Goal: Information Seeking & Learning: Learn about a topic

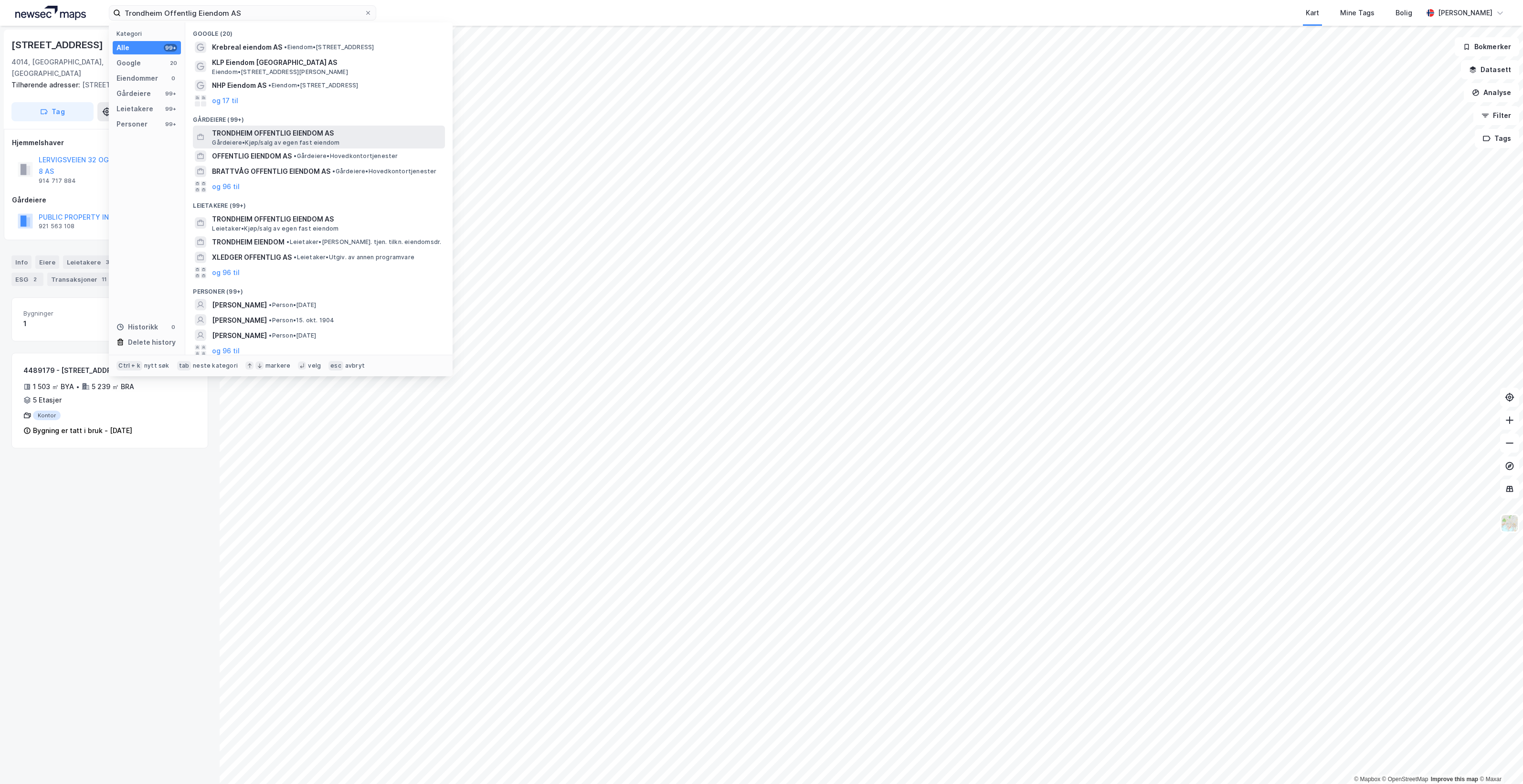
click at [346, 131] on span "TRONDHEIM OFFENTLIG EIENDOM AS" at bounding box center [326, 133] width 229 height 11
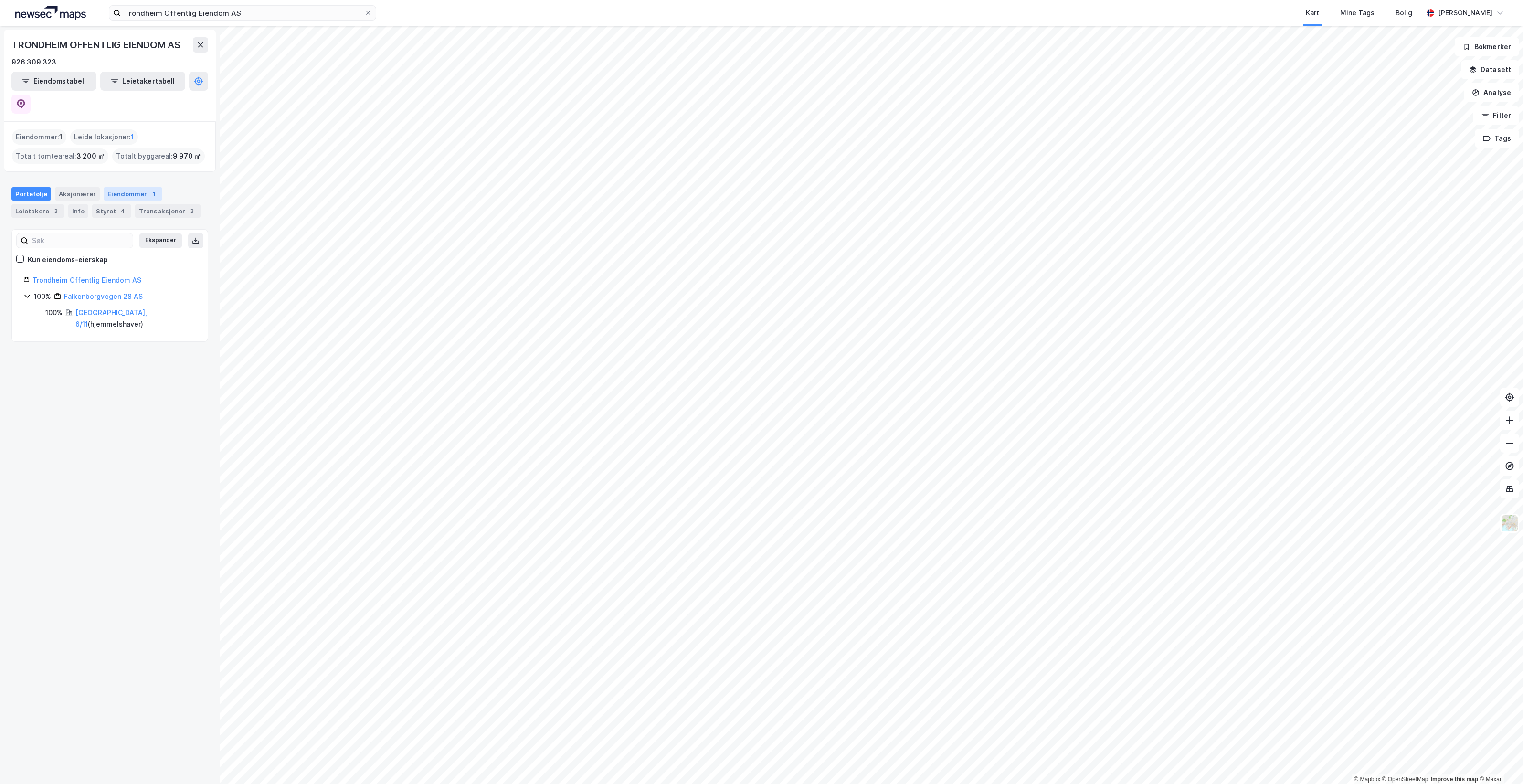
click at [118, 187] on div "Eiendommer 1" at bounding box center [133, 194] width 59 height 13
click at [39, 204] on div "Leietakere 3" at bounding box center [38, 211] width 53 height 13
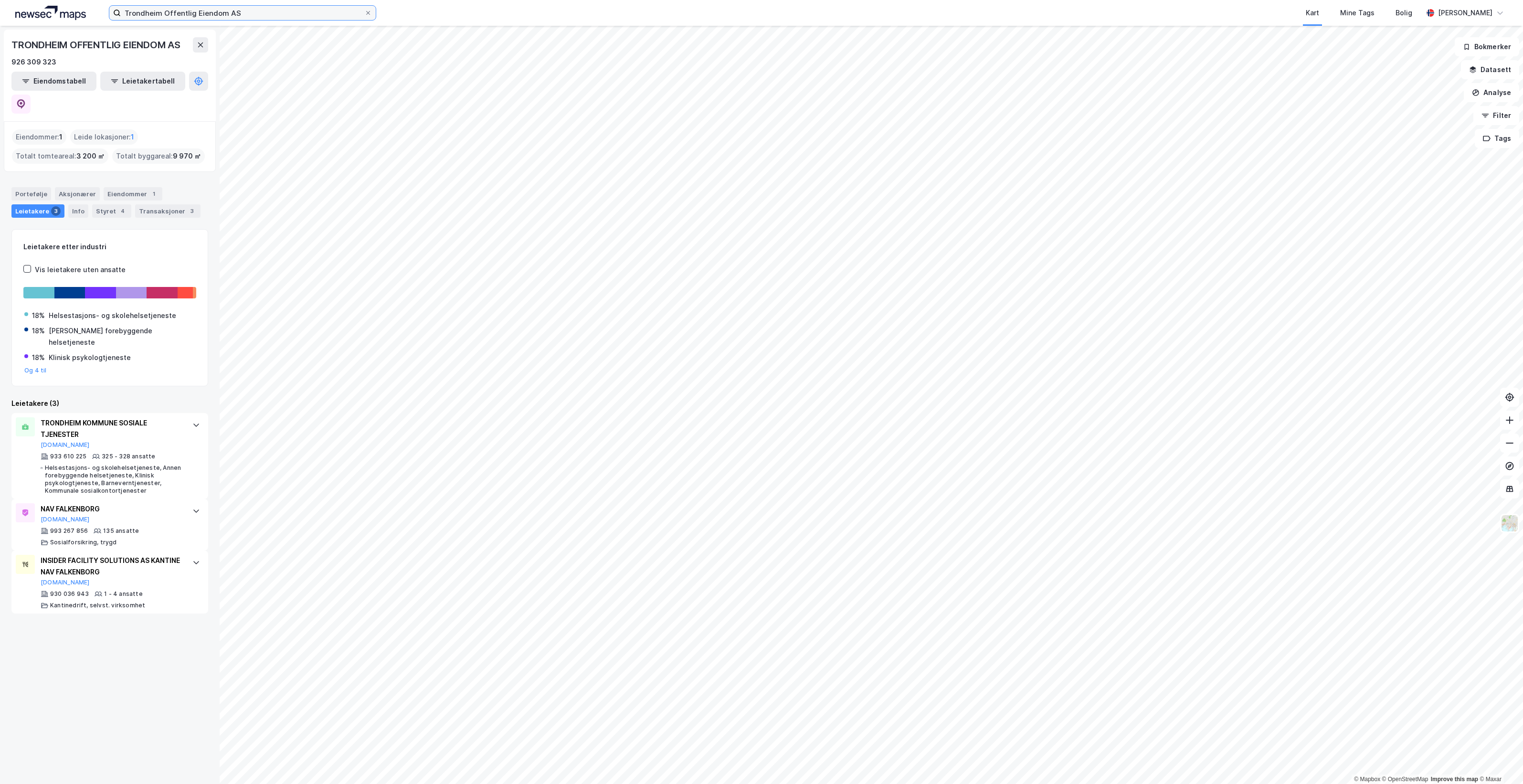
click at [263, 10] on input "Trondheim Offentlig Eiendom AS" at bounding box center [242, 12] width 243 height 14
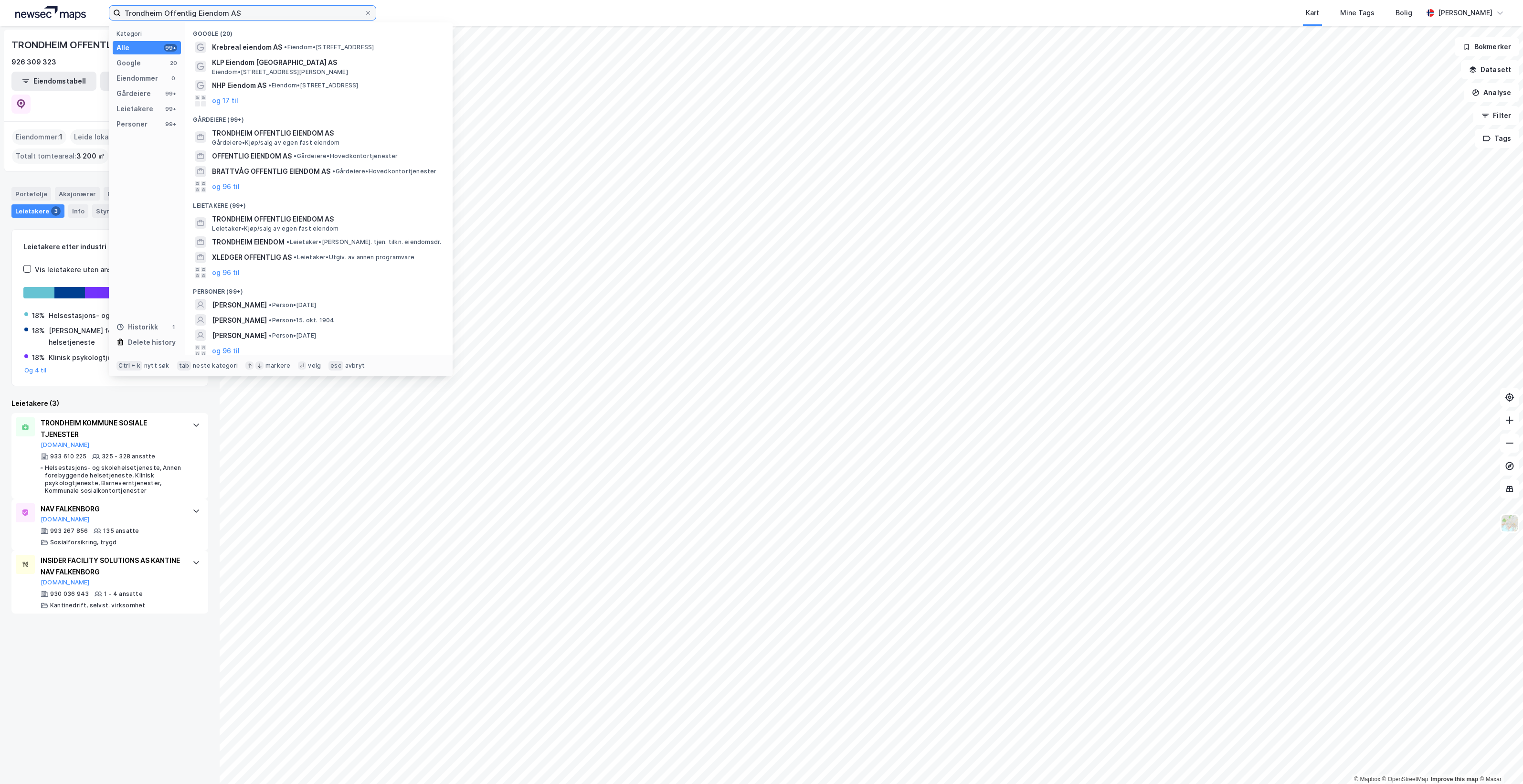
click at [262, 10] on input "Trondheim Offentlig Eiendom AS" at bounding box center [242, 12] width 243 height 14
click at [262, 9] on input "Trondheim Offentlig Eiendom AS" at bounding box center [242, 12] width 243 height 14
paste input "Offentlig Bygg Hamar"
click at [351, 138] on div "OFFENTLIG BYGG HAMAR AS • [PERSON_NAME]/salg av egen fast eiendom" at bounding box center [327, 133] width 231 height 11
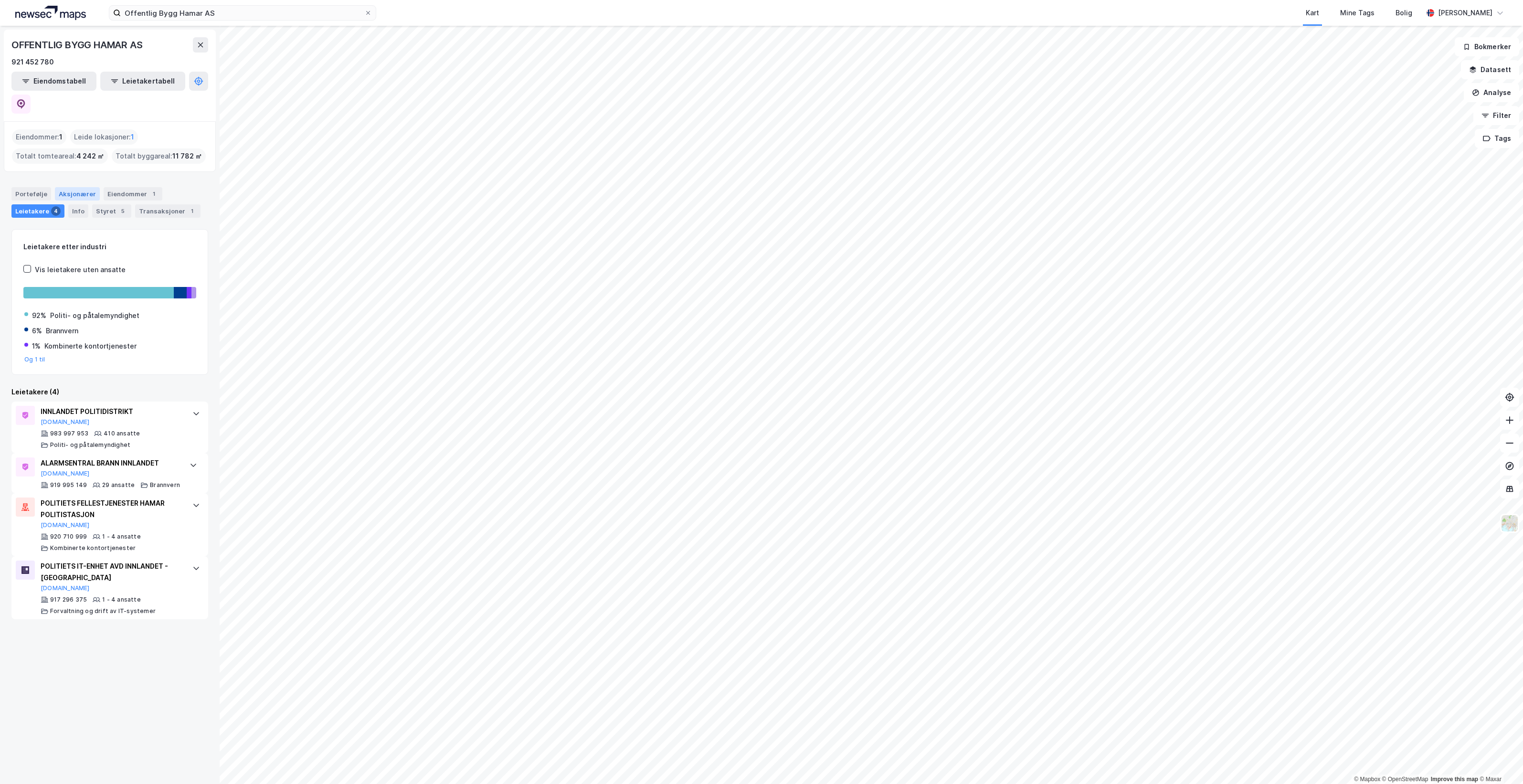
click at [68, 187] on div "Aksjonærer" at bounding box center [77, 194] width 44 height 13
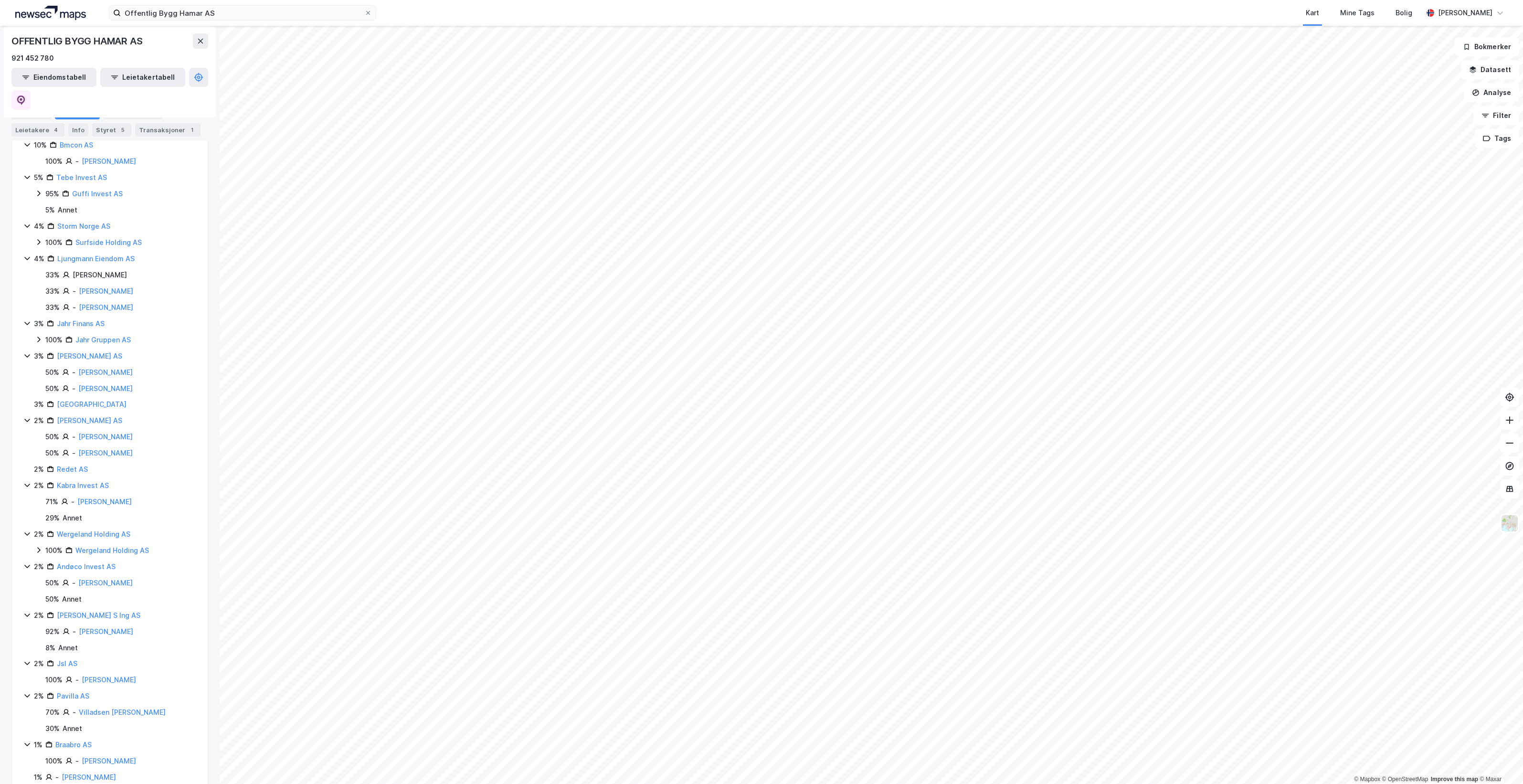
scroll to position [238, 0]
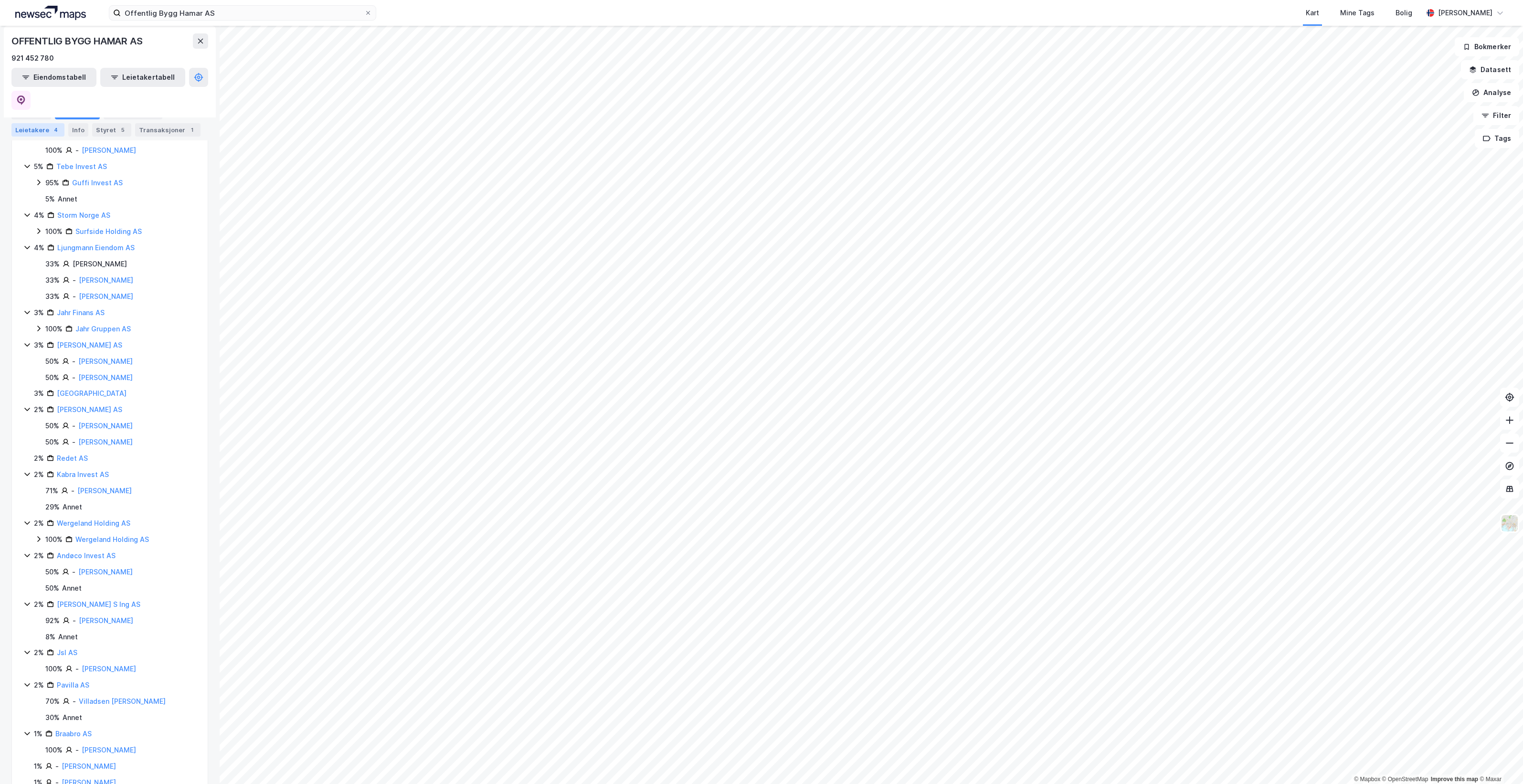
drag, startPoint x: 49, startPoint y: 130, endPoint x: 123, endPoint y: 139, distance: 74.5
click at [51, 130] on div "4" at bounding box center [56, 130] width 9 height 9
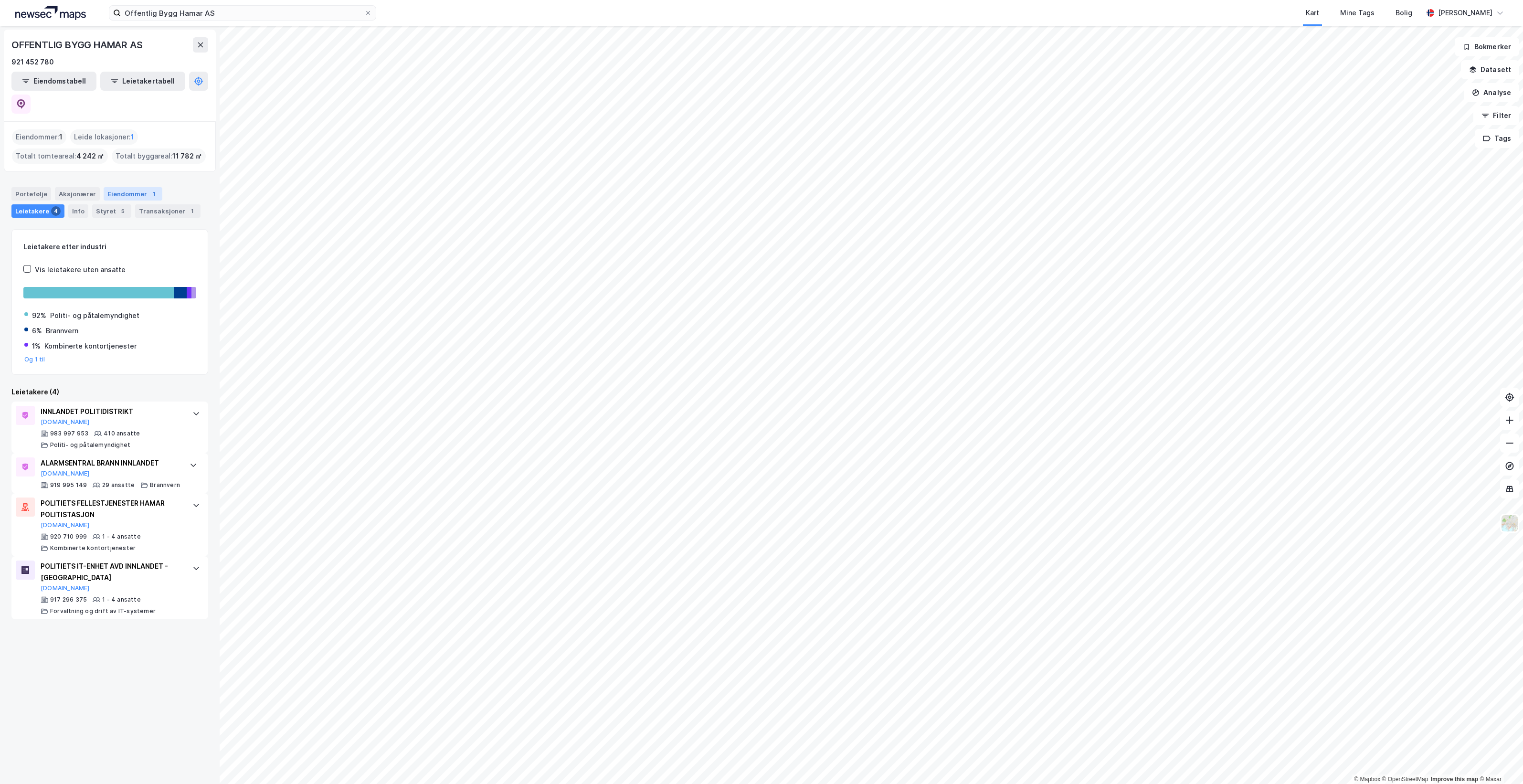
click at [117, 187] on div "Eiendommer 1" at bounding box center [133, 194] width 59 height 13
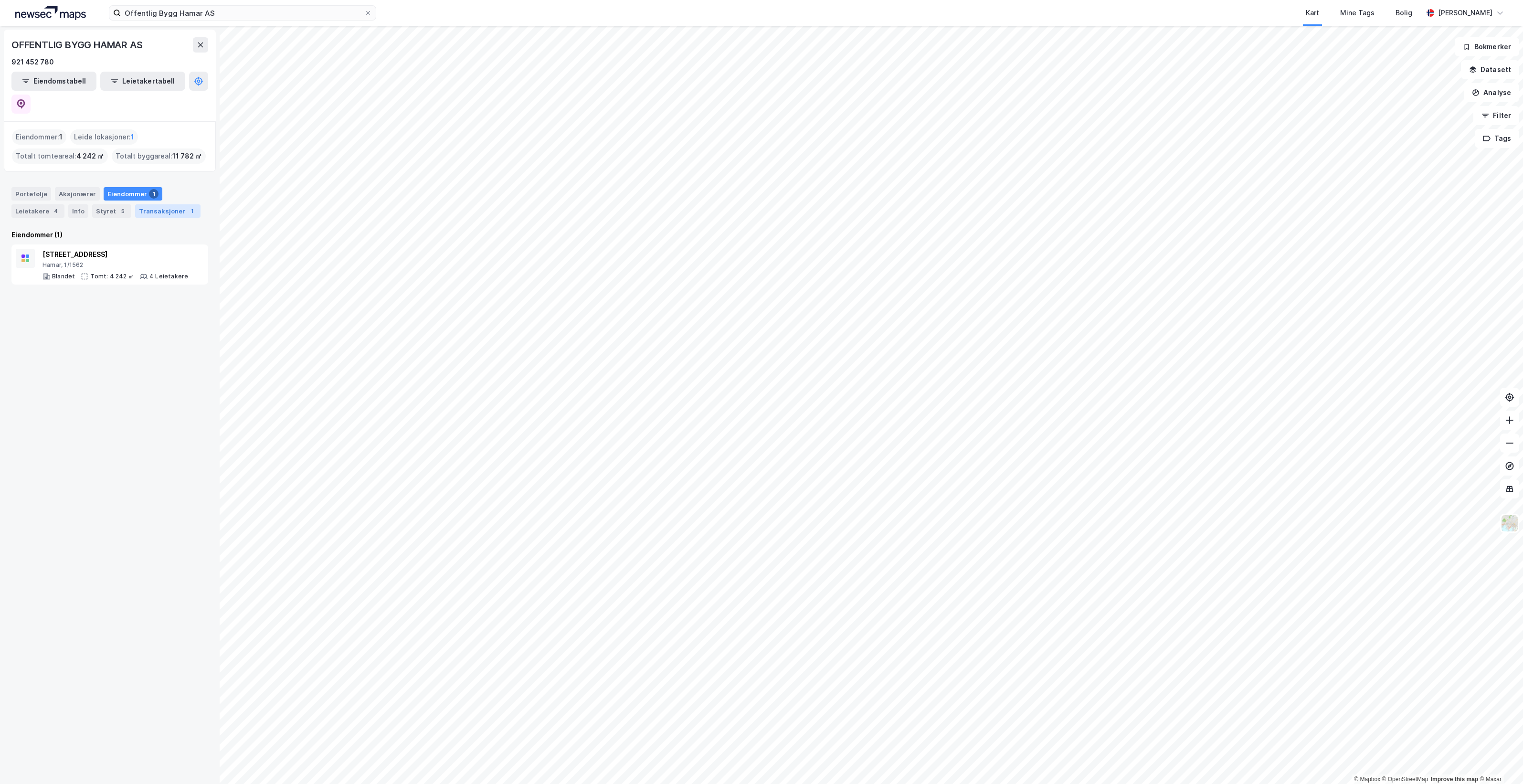
click at [162, 204] on div "Transaksjoner 1" at bounding box center [167, 211] width 65 height 13
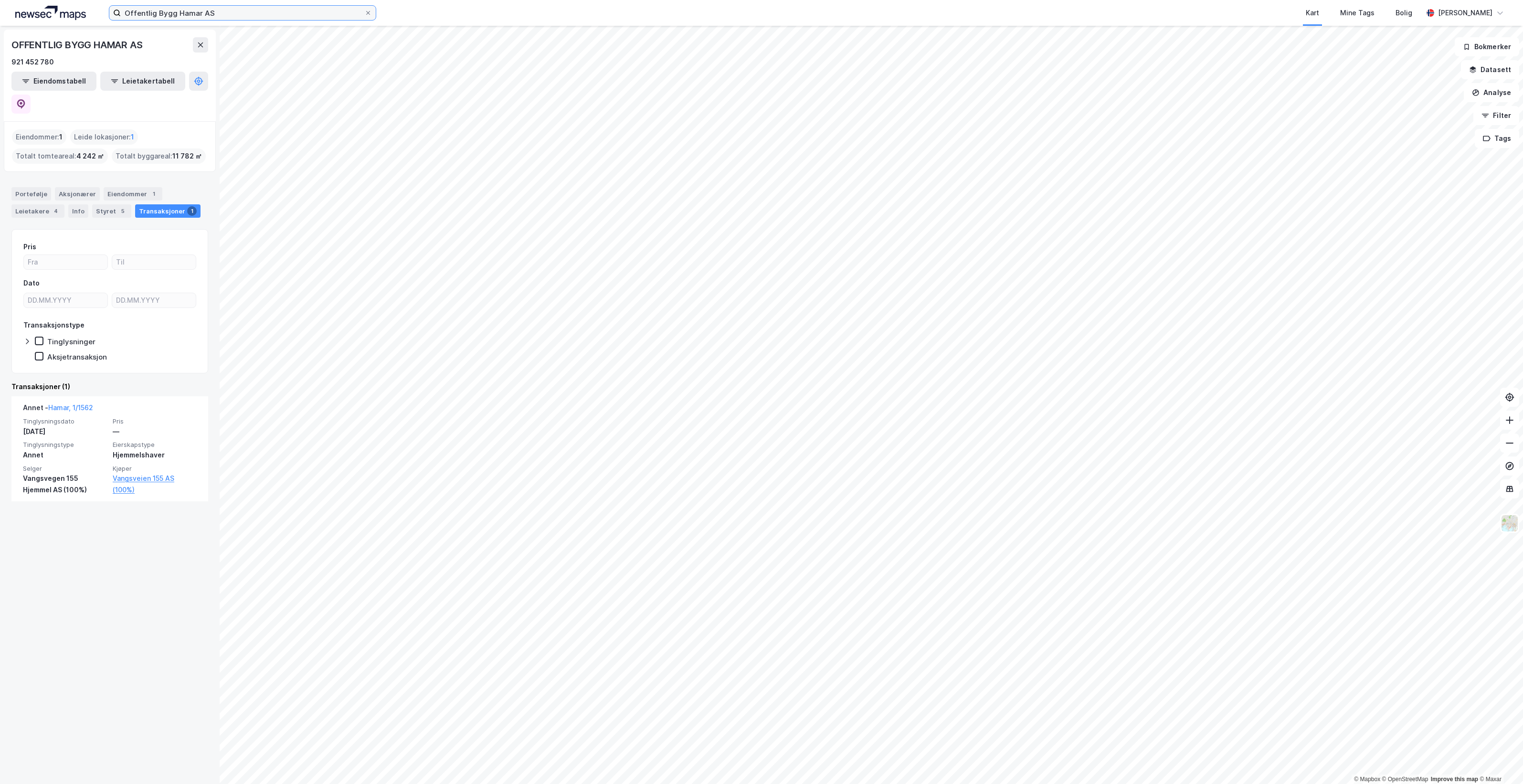
click at [241, 13] on input "Offentlig Bygg Hamar AS" at bounding box center [242, 12] width 243 height 14
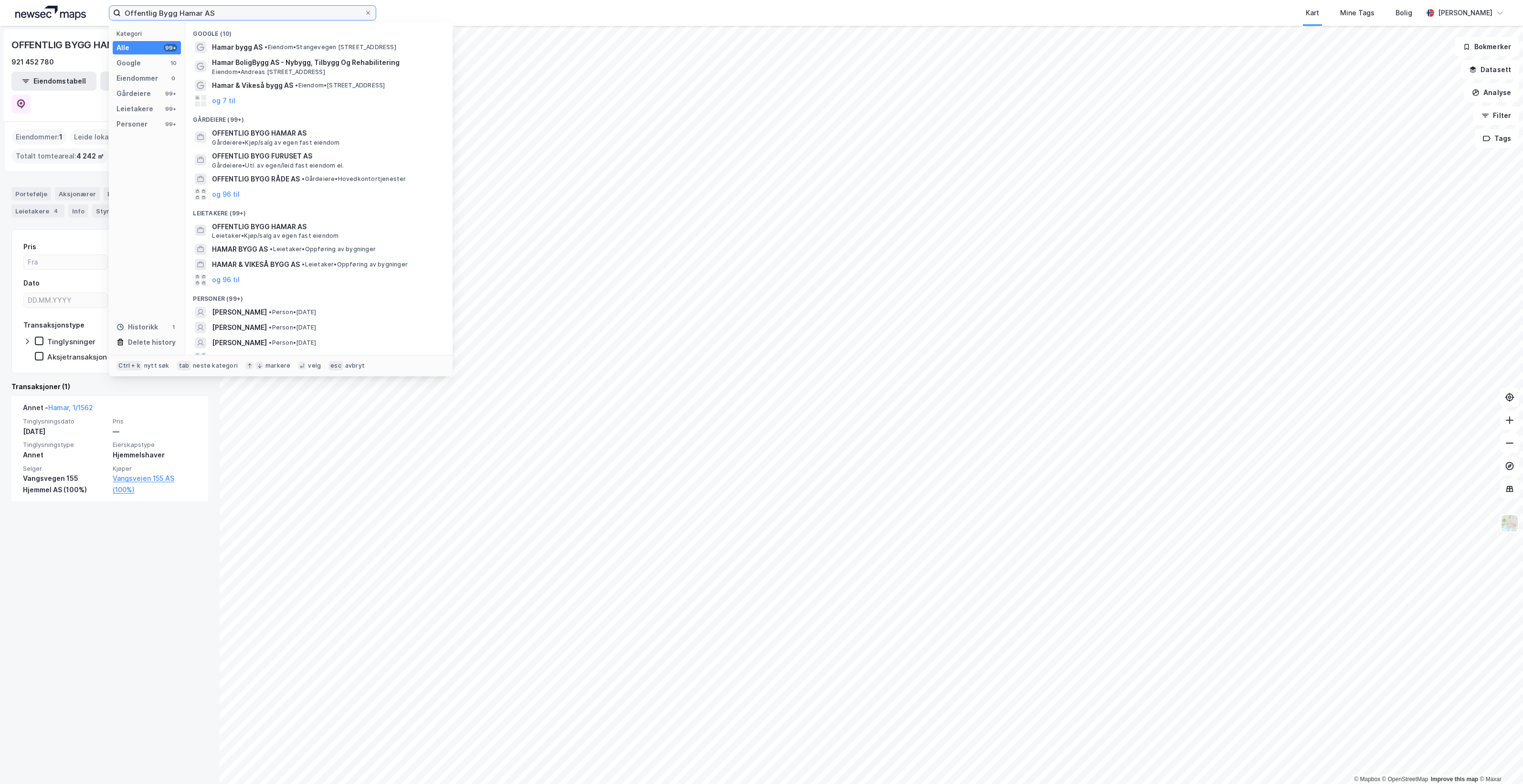
click at [241, 13] on input "Offentlig Bygg Hamar AS" at bounding box center [242, 12] width 243 height 14
paste input "Trondheim Offentlig Eiendom"
type input "Trondheim Offentlig Eiendom AS"
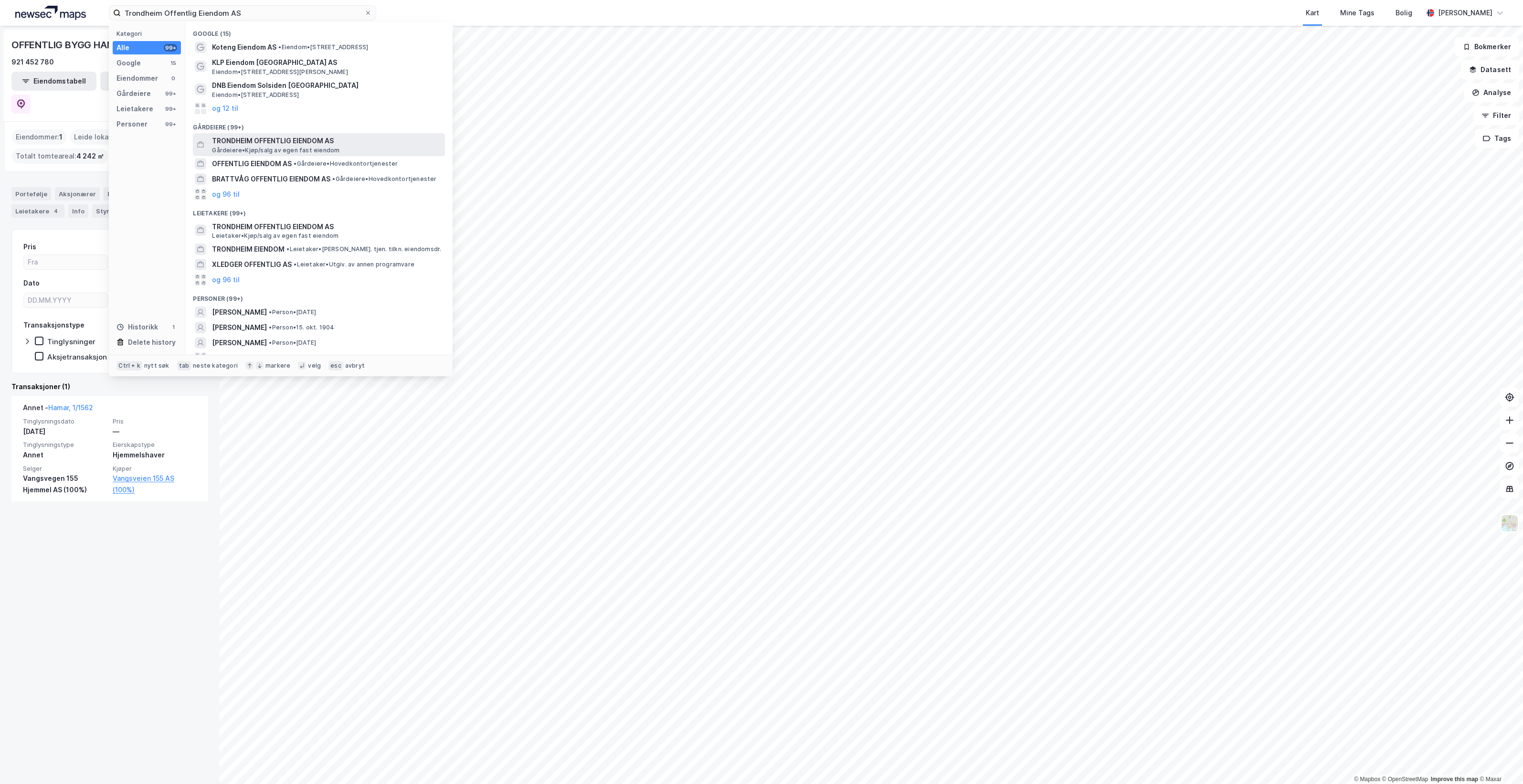
click at [330, 147] on span "Gårdeiere • Kjøp/salg av egen fast eiendom" at bounding box center [275, 150] width 128 height 8
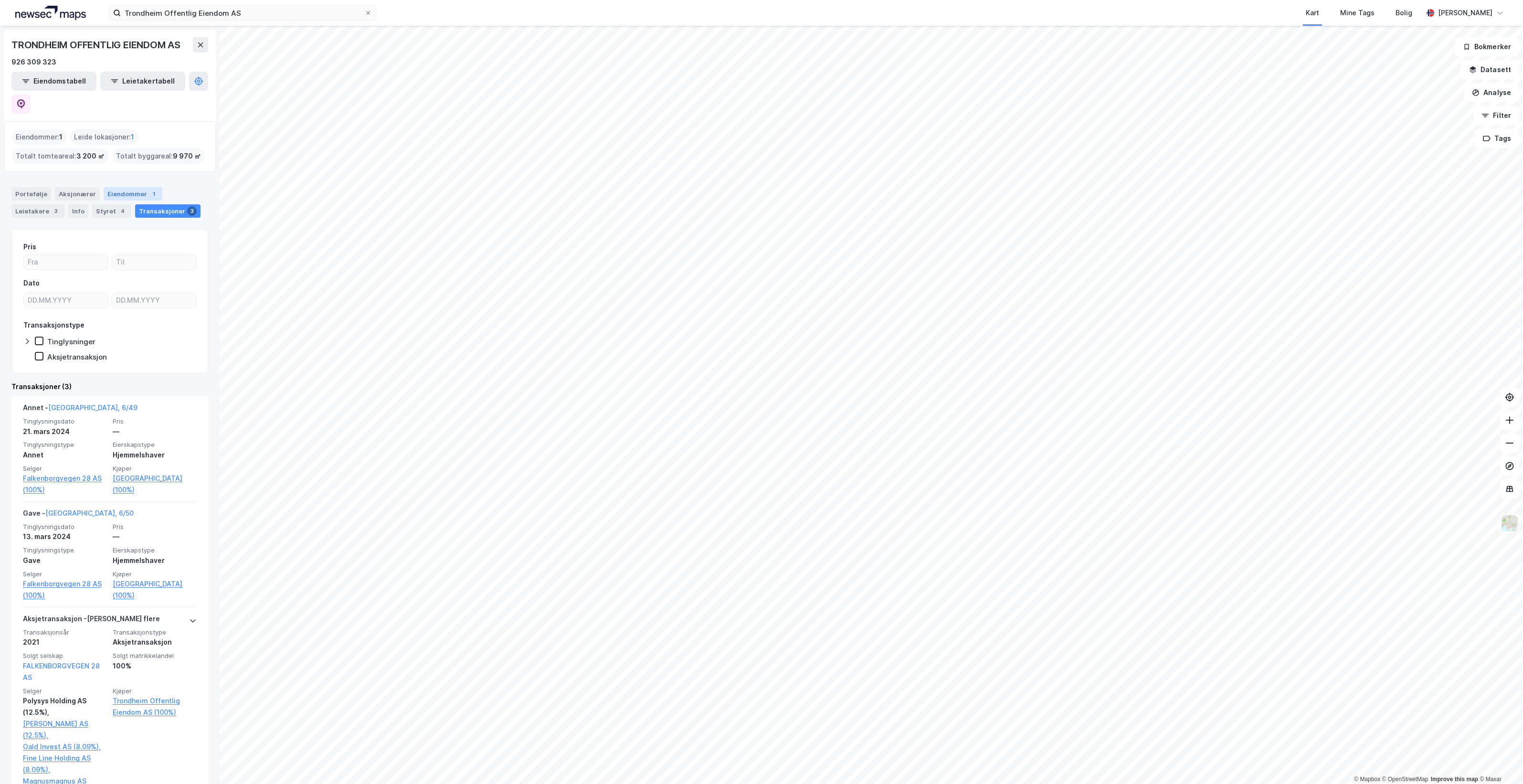
click at [120, 187] on div "Eiendommer 1" at bounding box center [133, 194] width 59 height 13
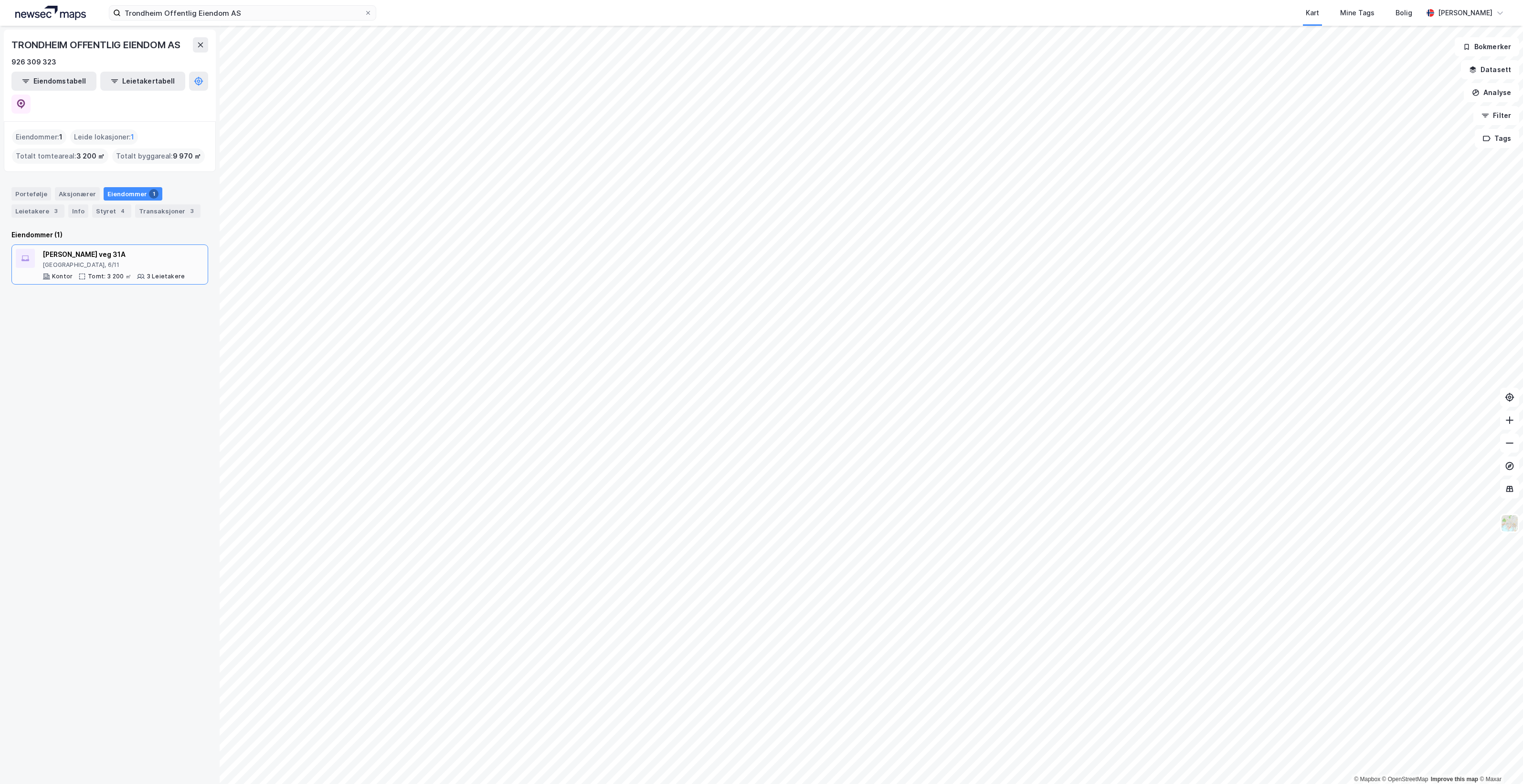
click at [137, 249] on div "[PERSON_NAME] veg 31A [GEOGRAPHIC_DATA], 6/11 Kontor Tomt: 3 200 ㎡ 3 Leietakere" at bounding box center [114, 264] width 142 height 31
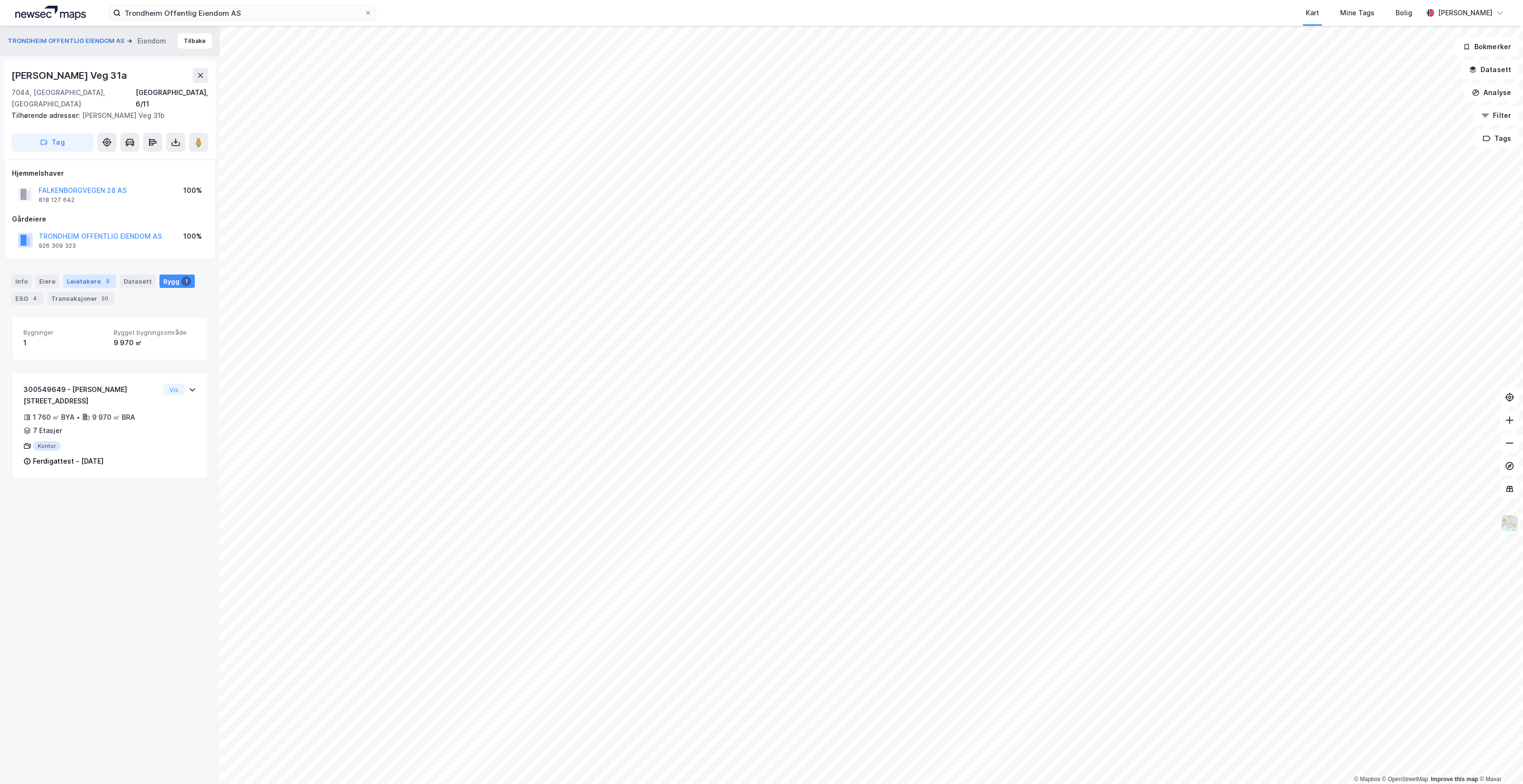
drag, startPoint x: 68, startPoint y: 269, endPoint x: 79, endPoint y: 276, distance: 13.0
click at [69, 274] on div "Leietakere 3" at bounding box center [90, 281] width 53 height 13
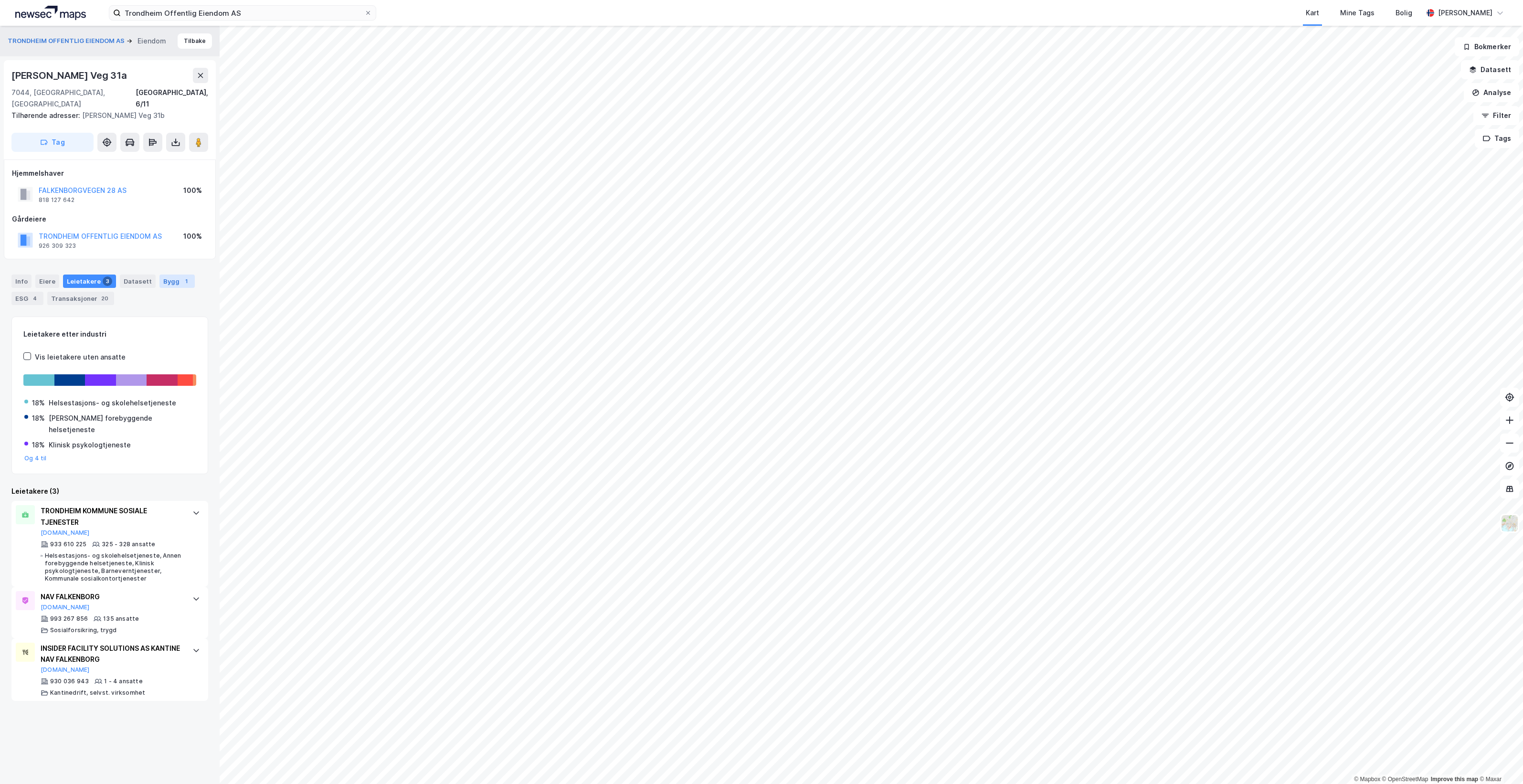
click at [161, 274] on div "Bygg 1" at bounding box center [177, 281] width 35 height 13
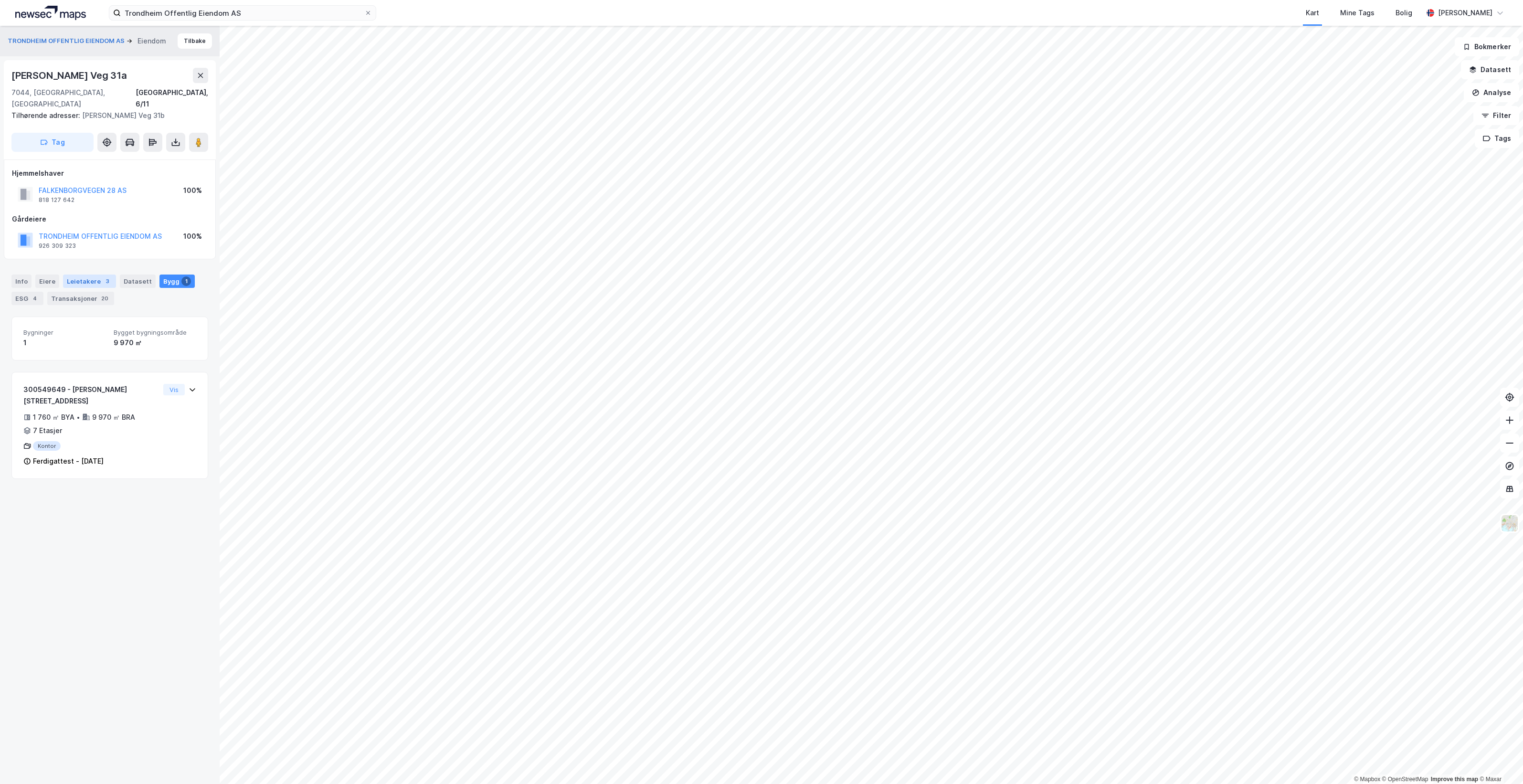
click at [79, 274] on div "Leietakere 3" at bounding box center [90, 281] width 53 height 13
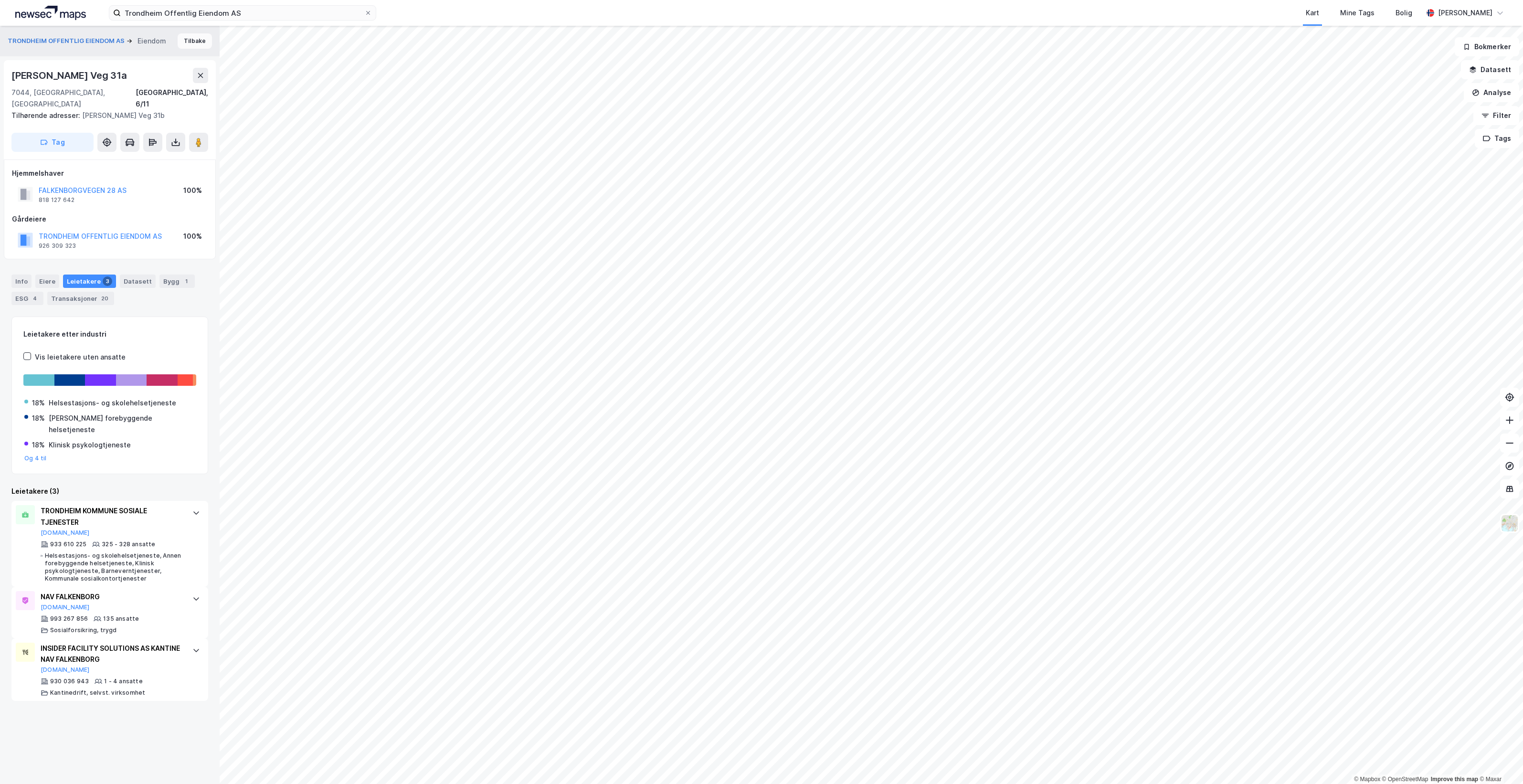
click at [194, 37] on button "Tilbake" at bounding box center [195, 41] width 34 height 15
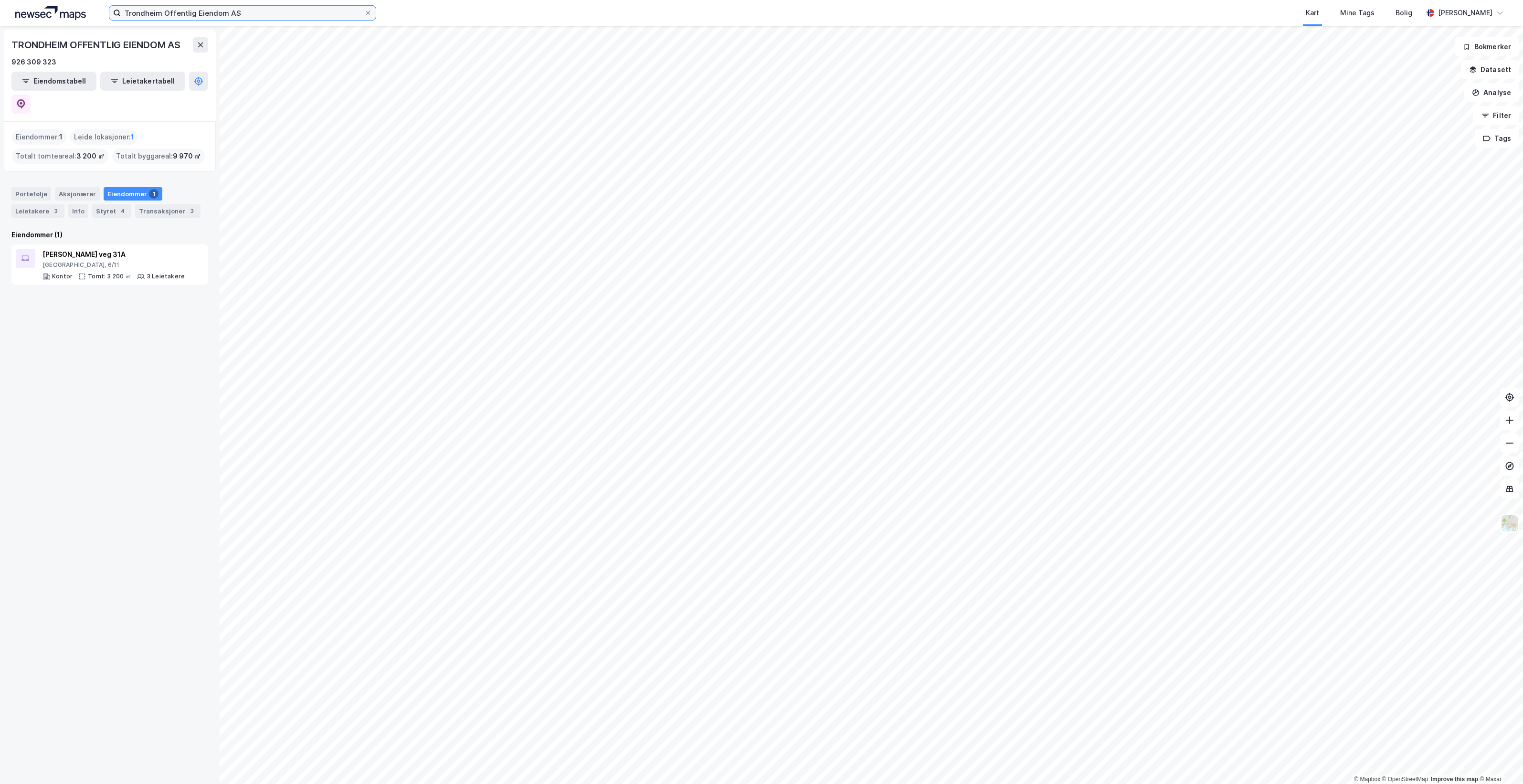
click at [307, 17] on input "Trondheim Offentlig Eiendom AS" at bounding box center [242, 12] width 243 height 14
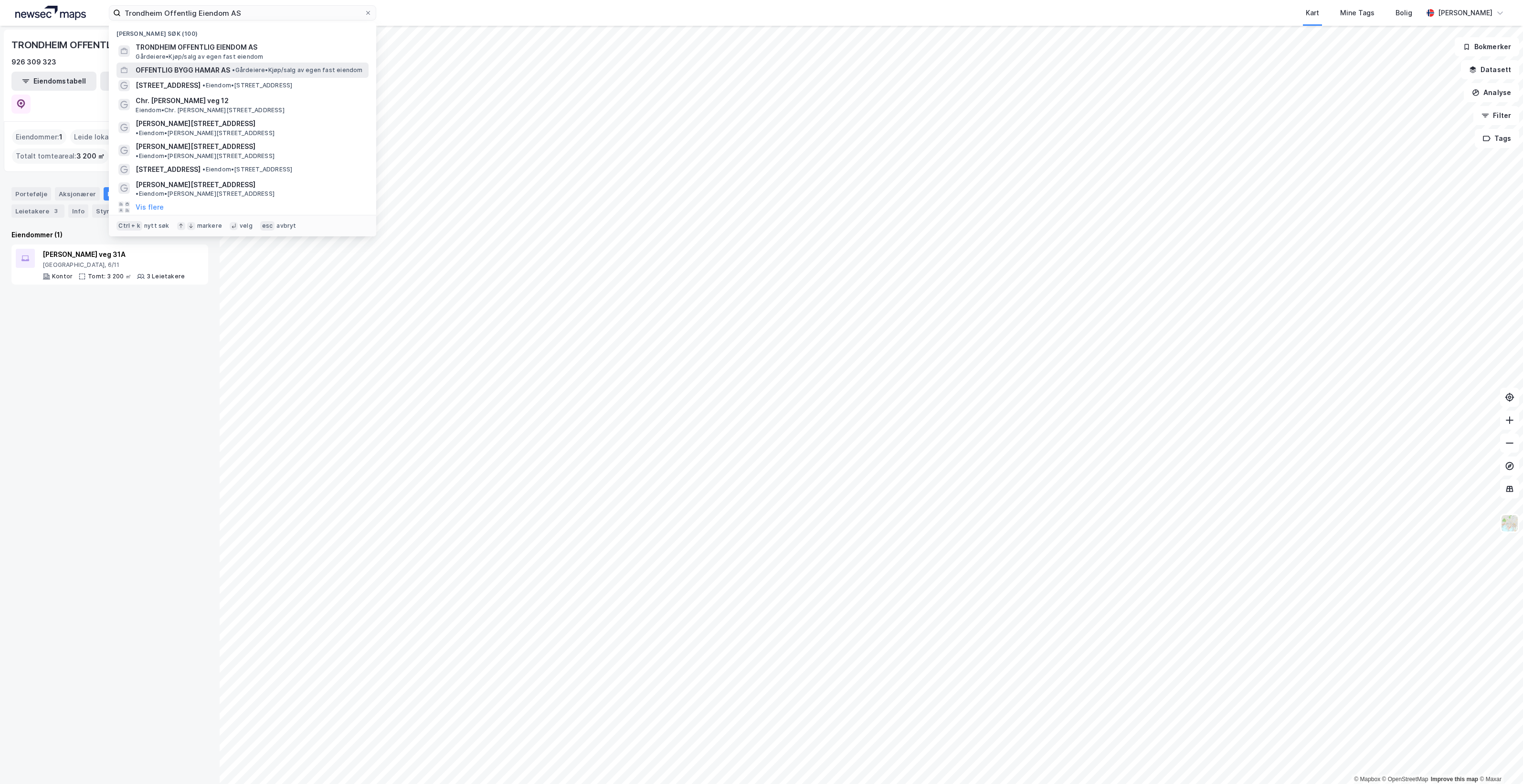
click at [308, 67] on span "• Gårdeiere • Kjøp/salg av egen fast eiendom" at bounding box center [297, 70] width 131 height 8
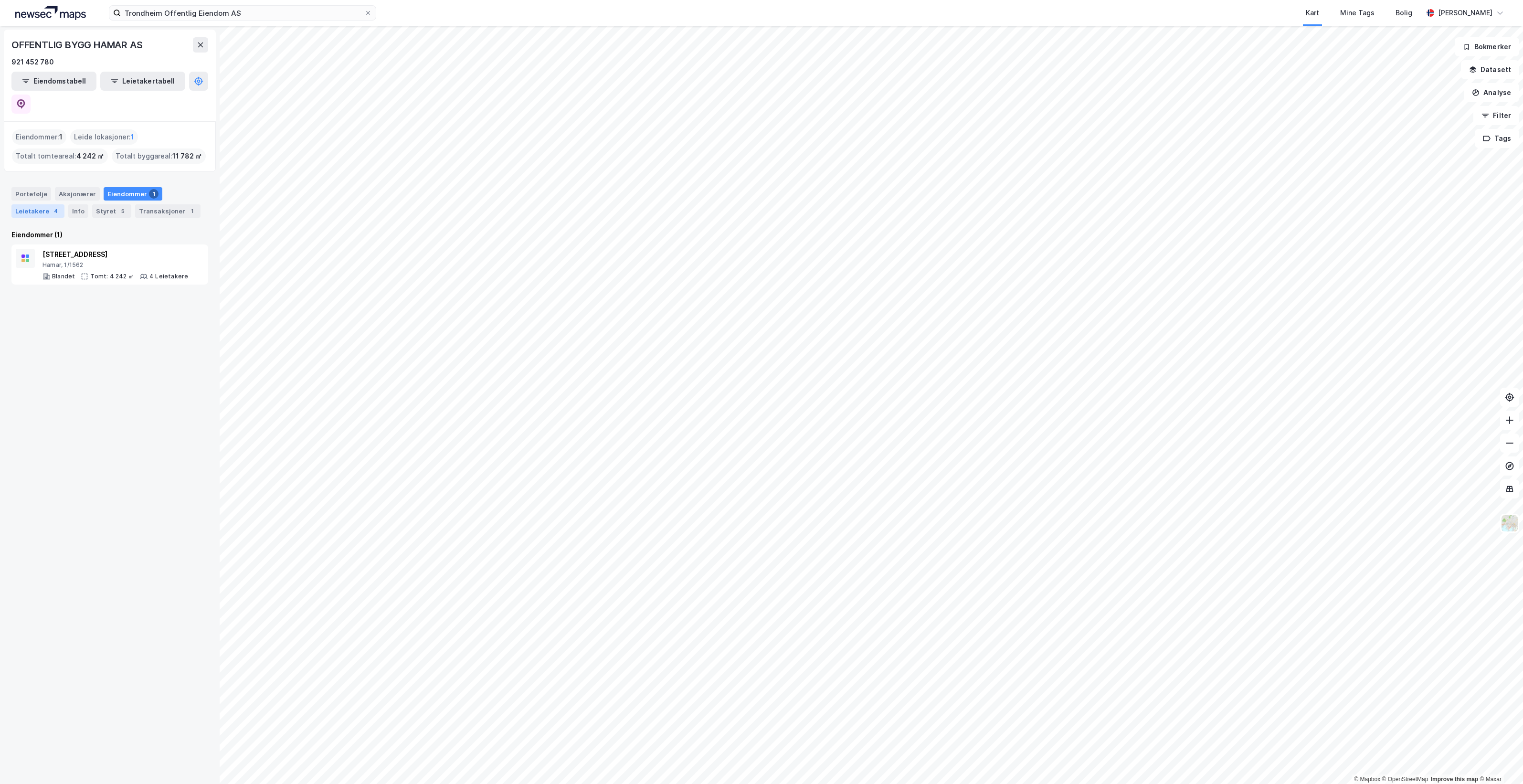
click at [41, 204] on div "Leietakere 4" at bounding box center [38, 211] width 53 height 13
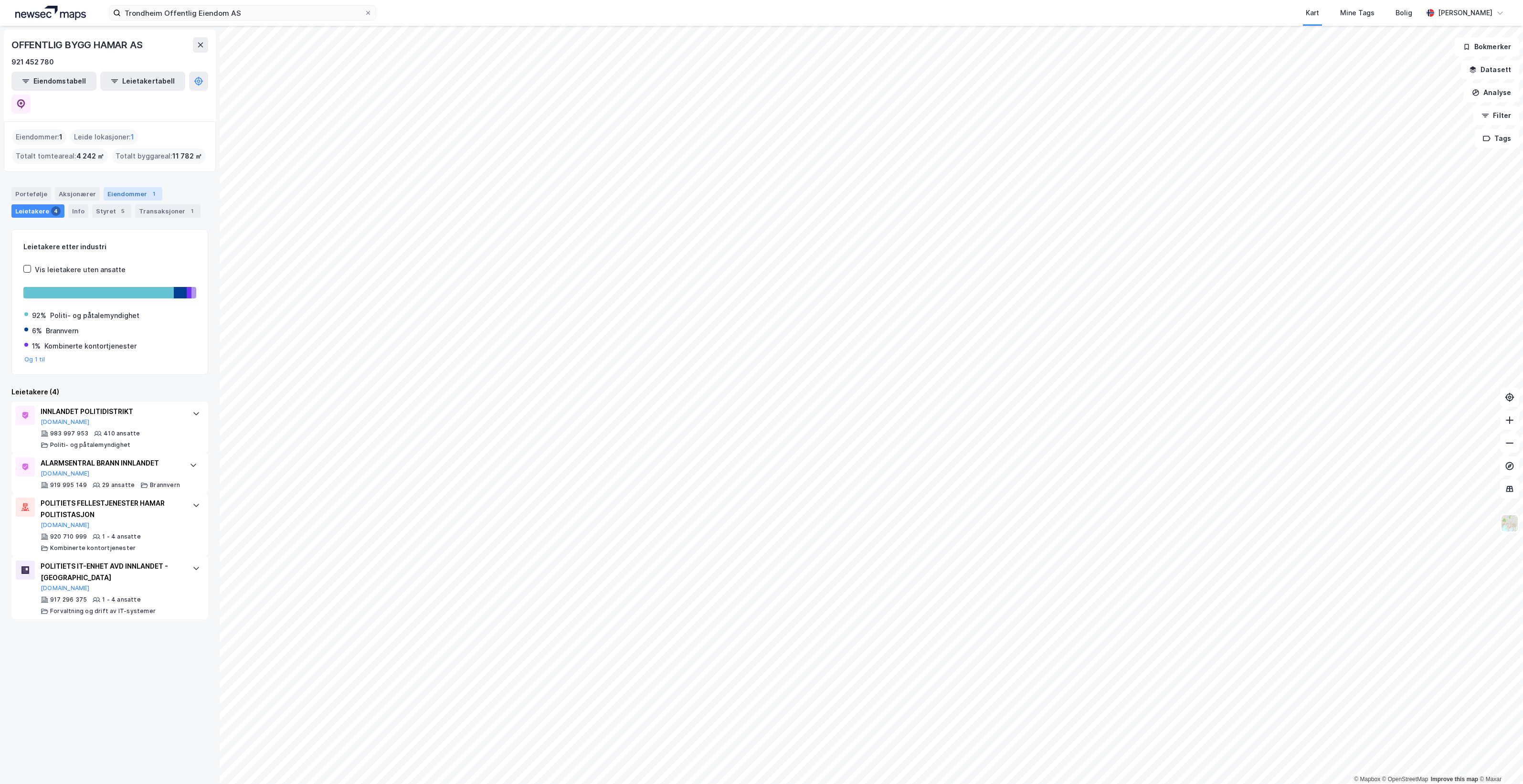
click at [137, 187] on div "Eiendommer 1" at bounding box center [133, 194] width 59 height 13
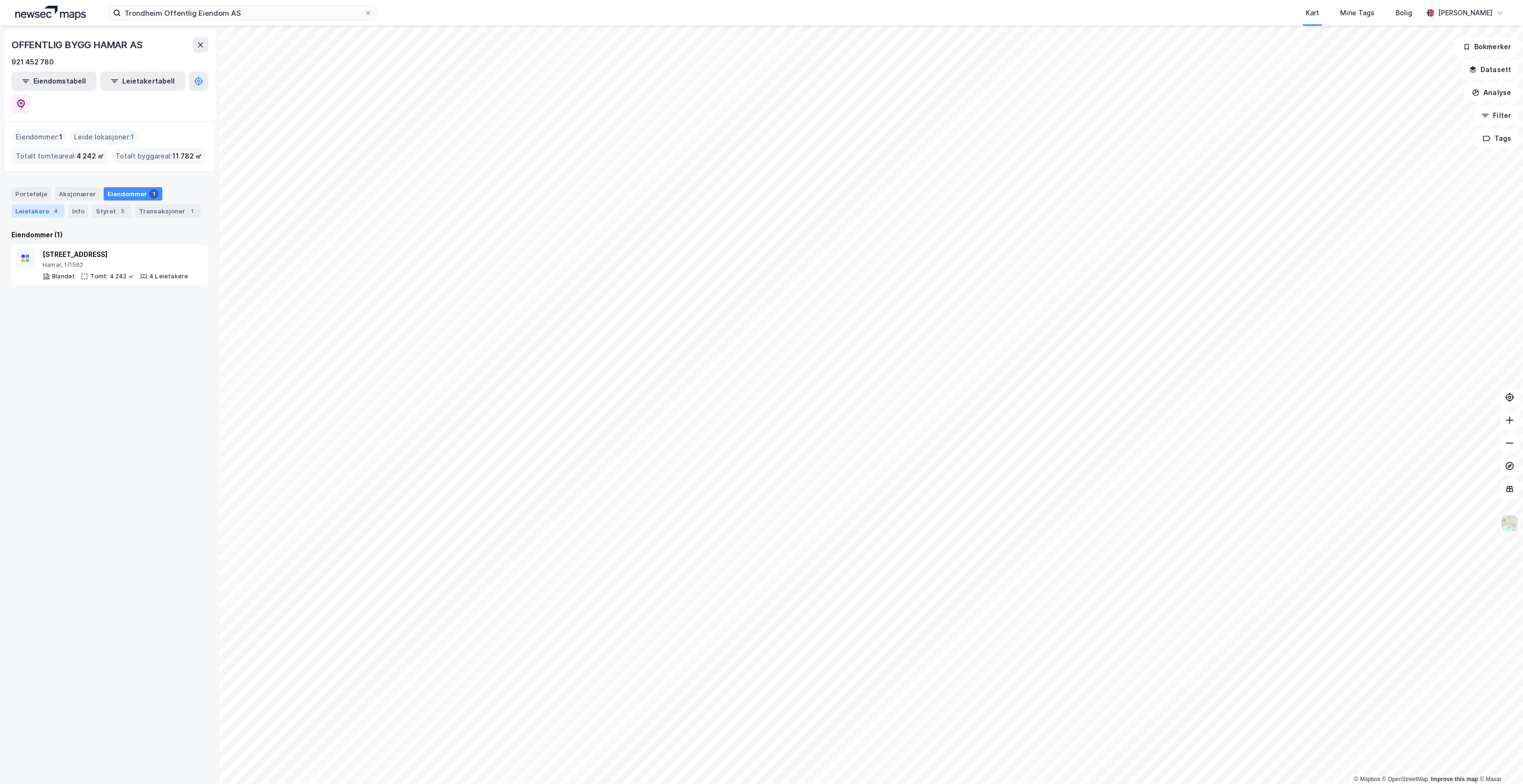
click at [44, 204] on div "Leietakere 4" at bounding box center [38, 211] width 53 height 13
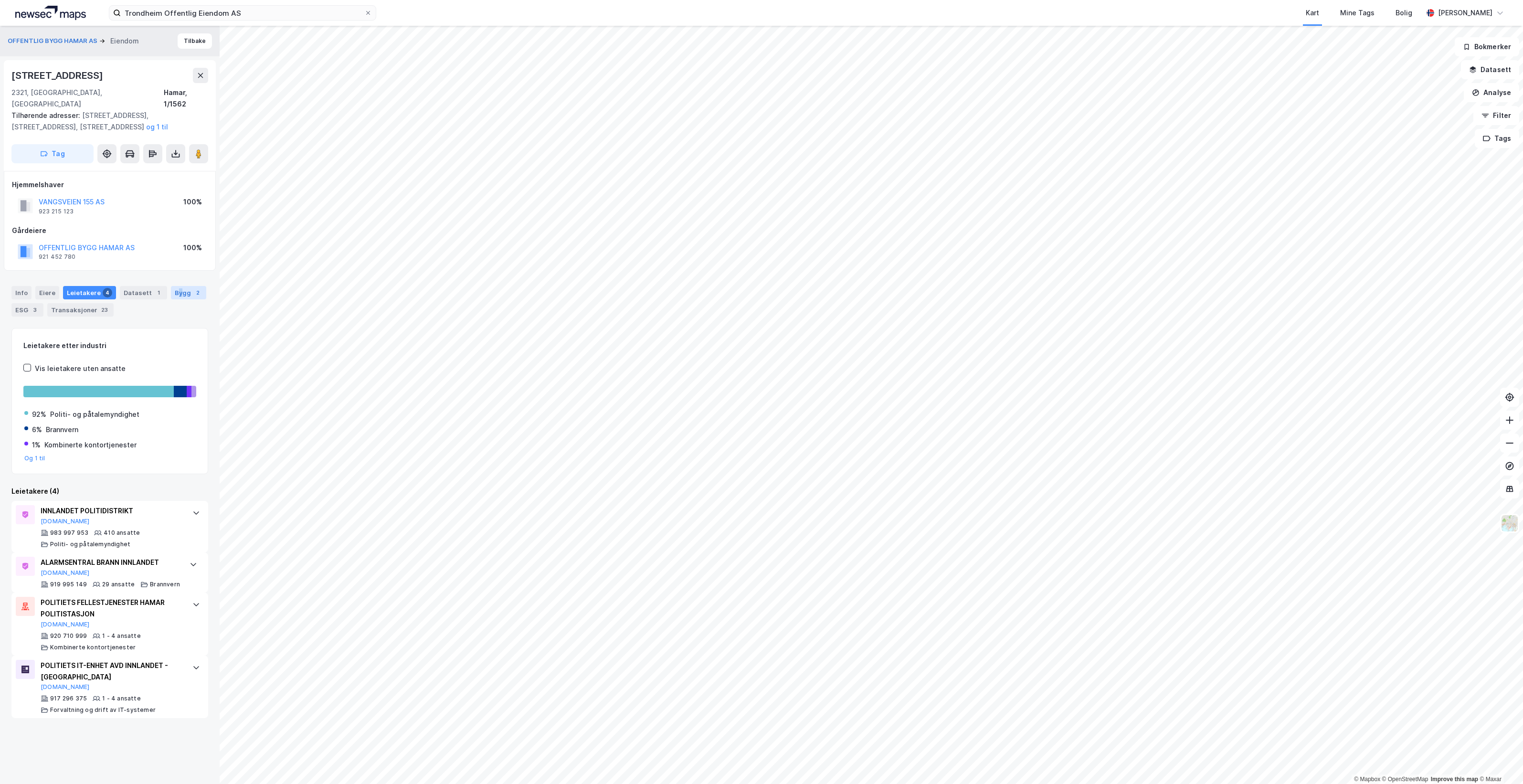
click at [174, 286] on div "Bygg 2" at bounding box center [188, 292] width 35 height 13
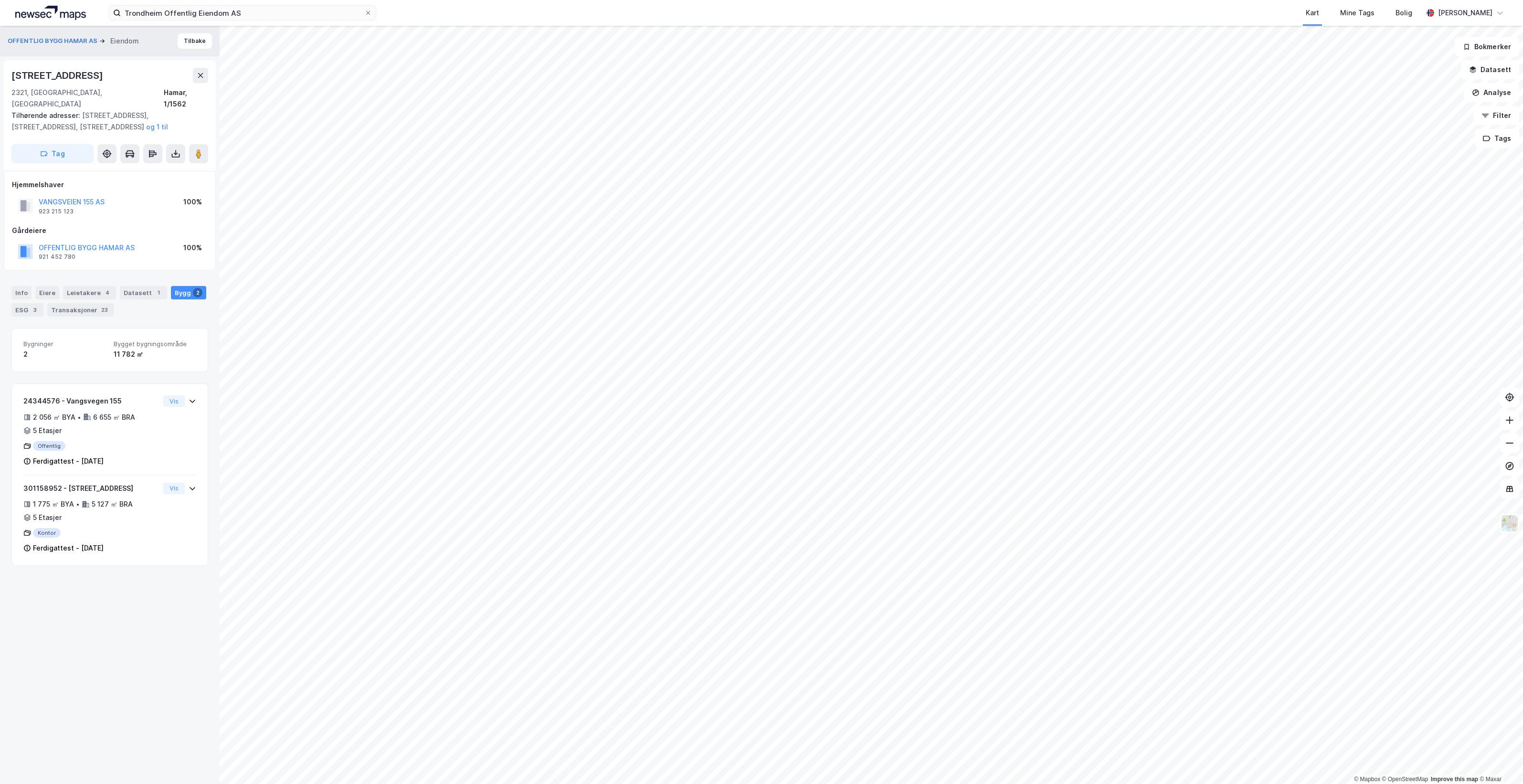
drag, startPoint x: 168, startPoint y: 280, endPoint x: 193, endPoint y: 348, distance: 72.4
click at [193, 348] on div "Bygninger 2 Bygget bygningsområde 11 782 ㎡" at bounding box center [110, 350] width 197 height 44
click at [180, 395] on div "24344576 - Vangsvegen 155 2 056 ㎡ BYA • 6 655 ㎡ BRA • 5 Etasjer Offentlig Ferdi…" at bounding box center [110, 435] width 173 height 79
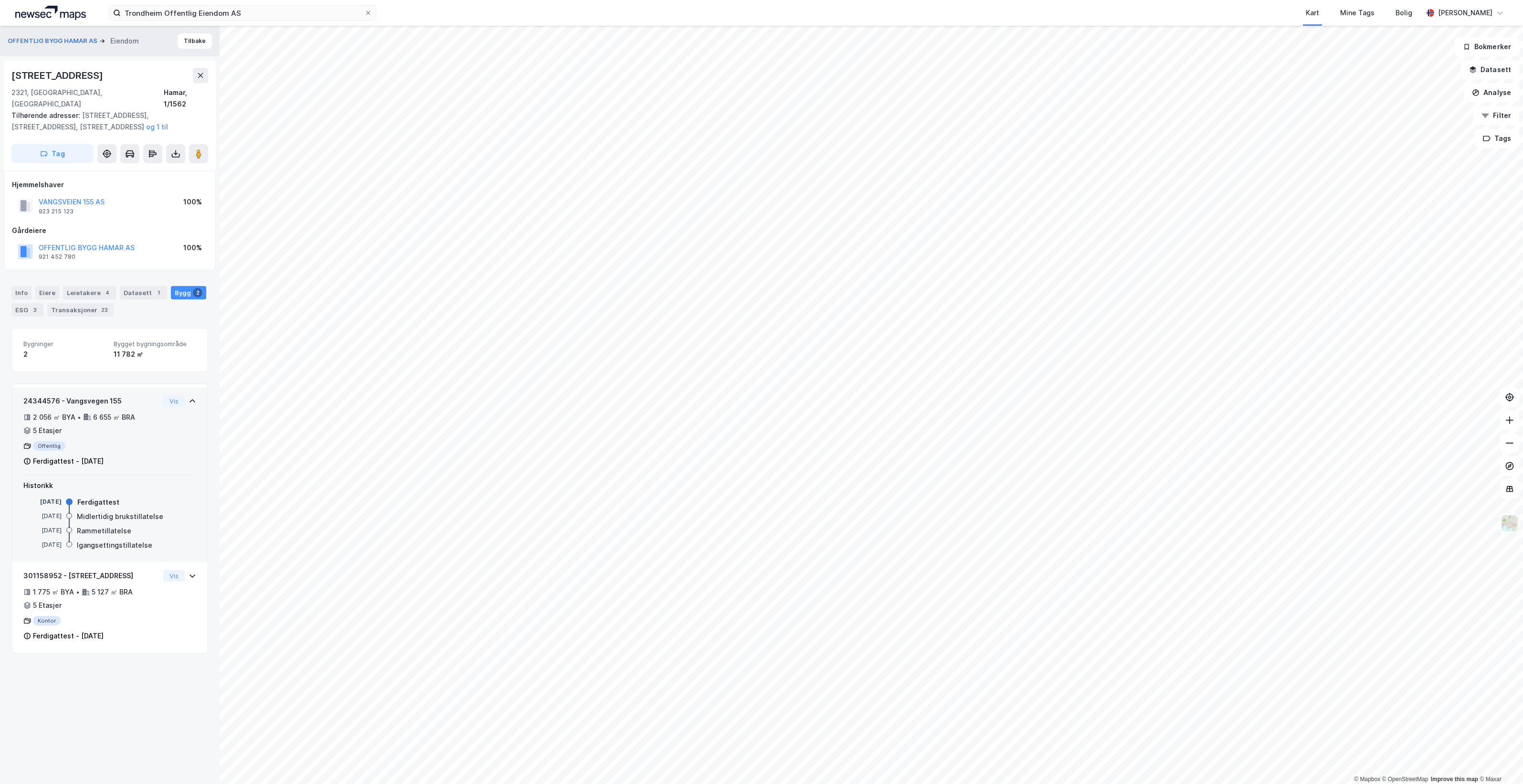
click at [180, 395] on div "Vis" at bounding box center [180, 401] width 33 height 11
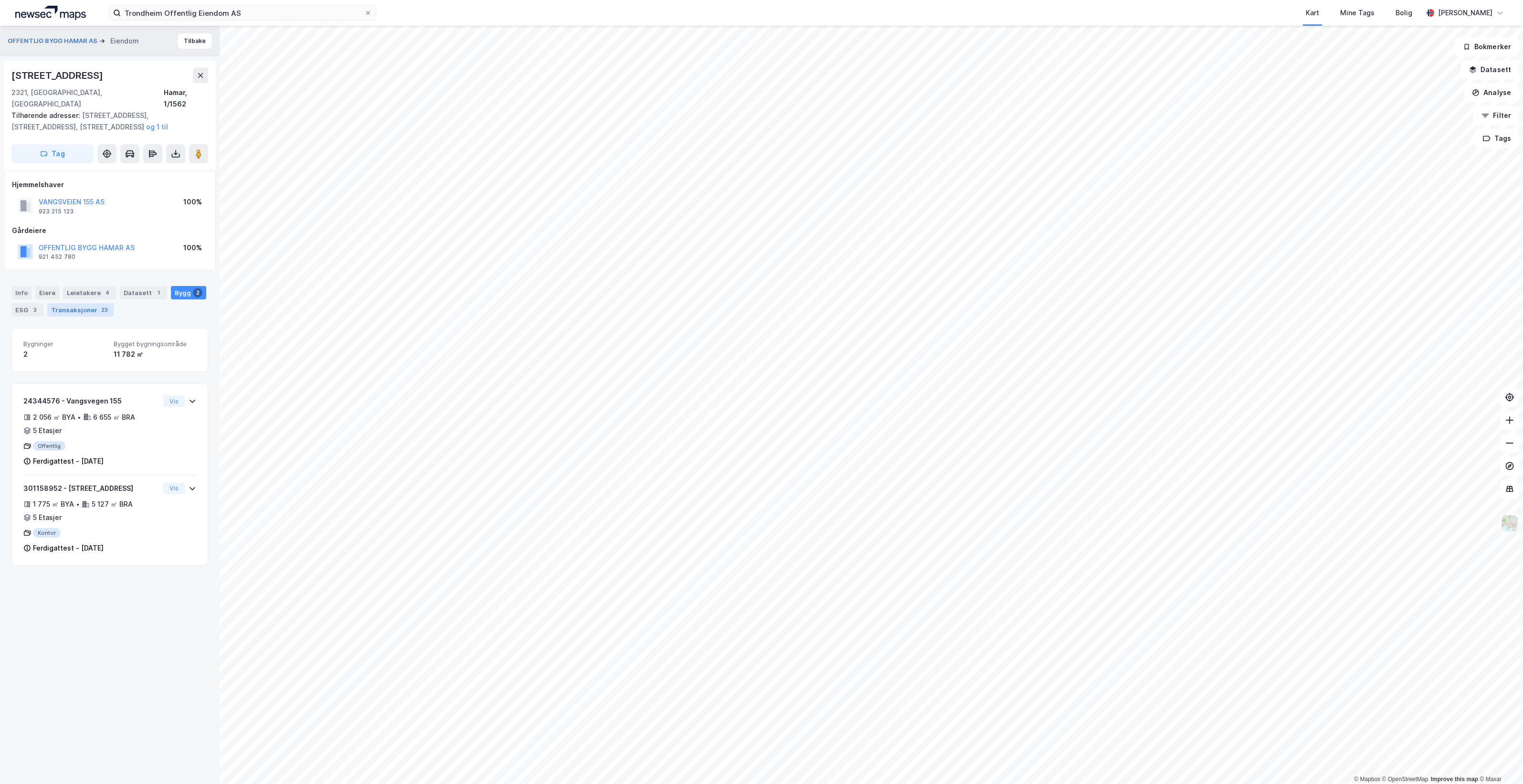
click at [87, 304] on div "Transaksjoner 23" at bounding box center [80, 309] width 66 height 13
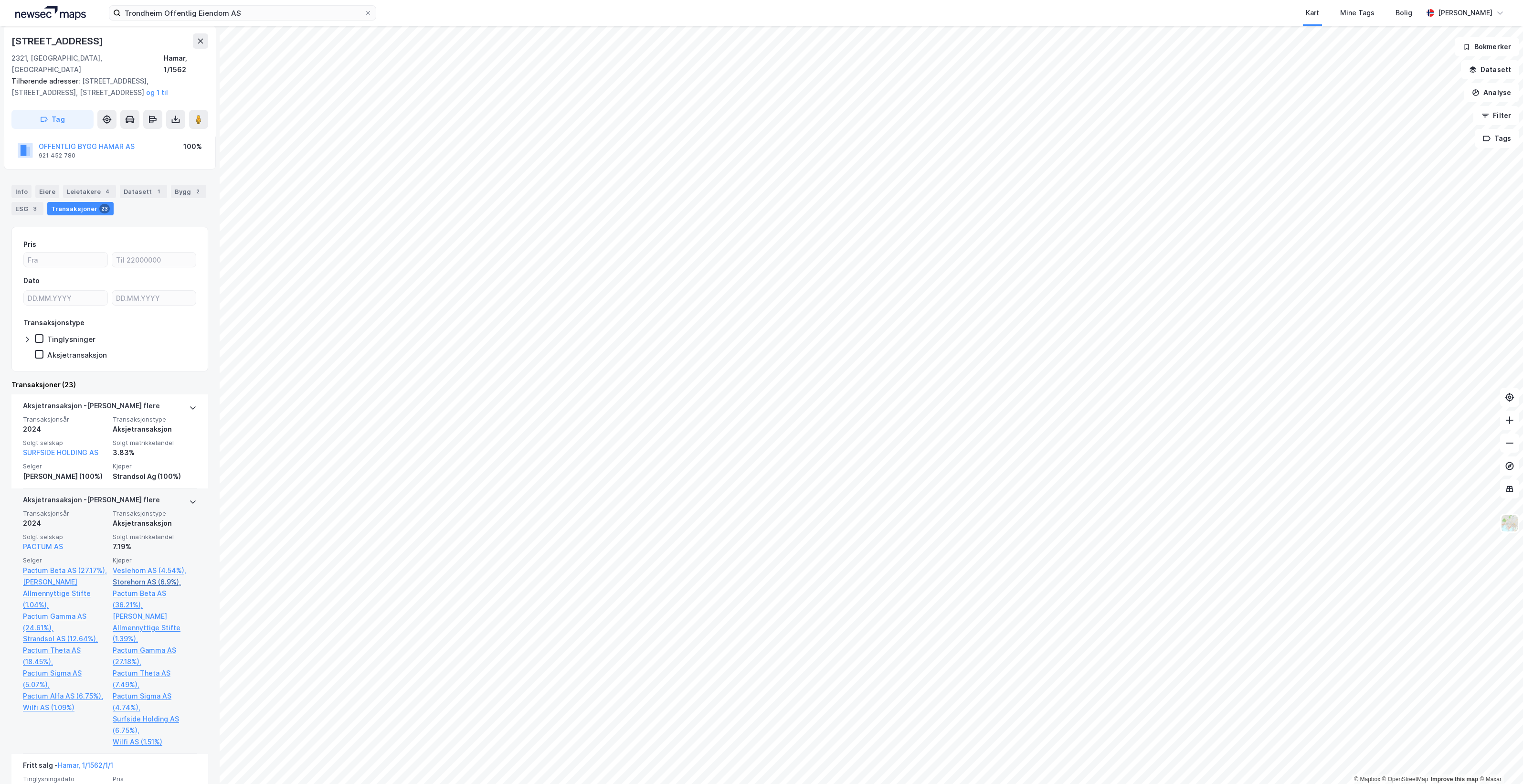
scroll to position [119, 0]
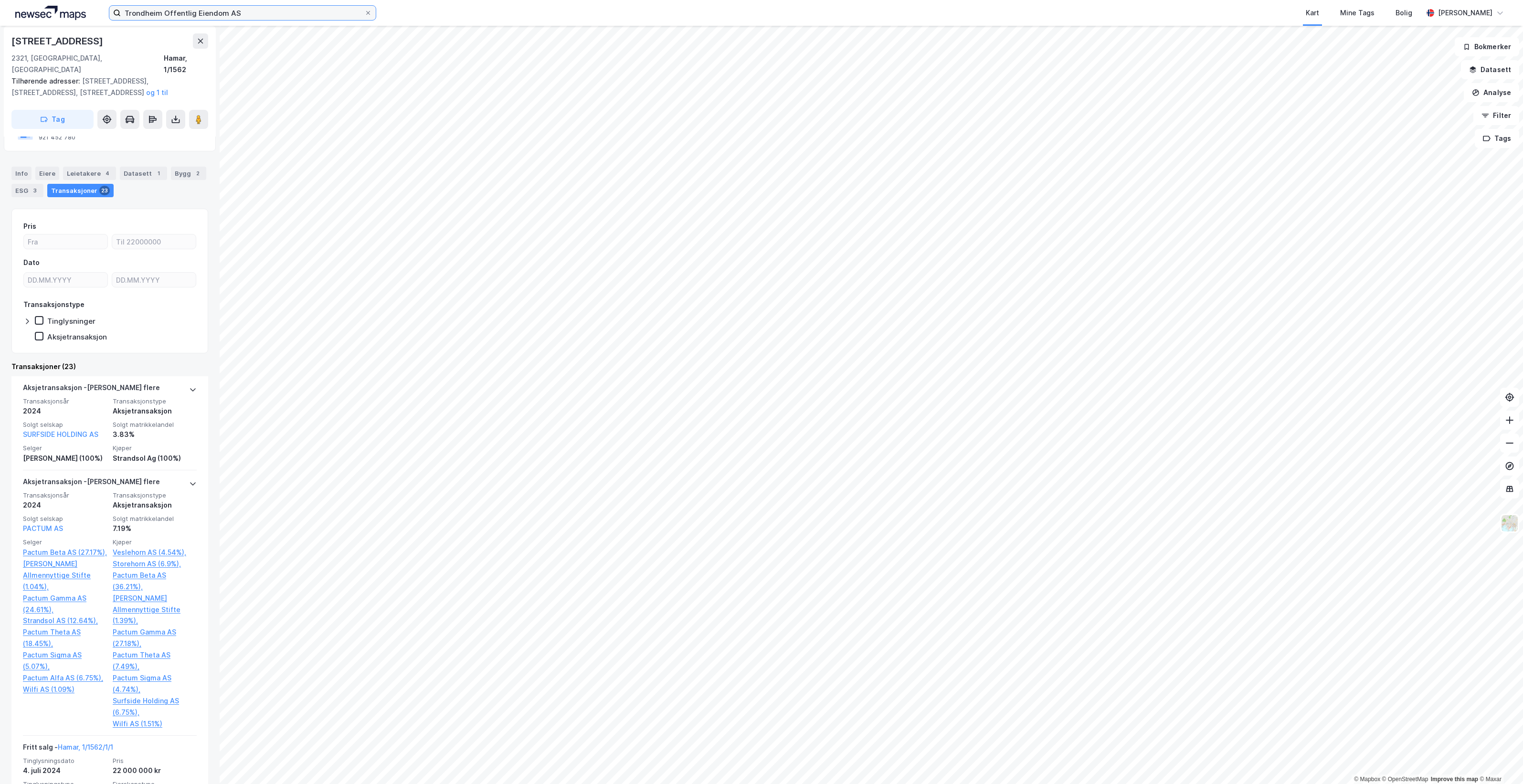
click at [262, 7] on input "Trondheim Offentlig Eiendom AS" at bounding box center [242, 12] width 243 height 14
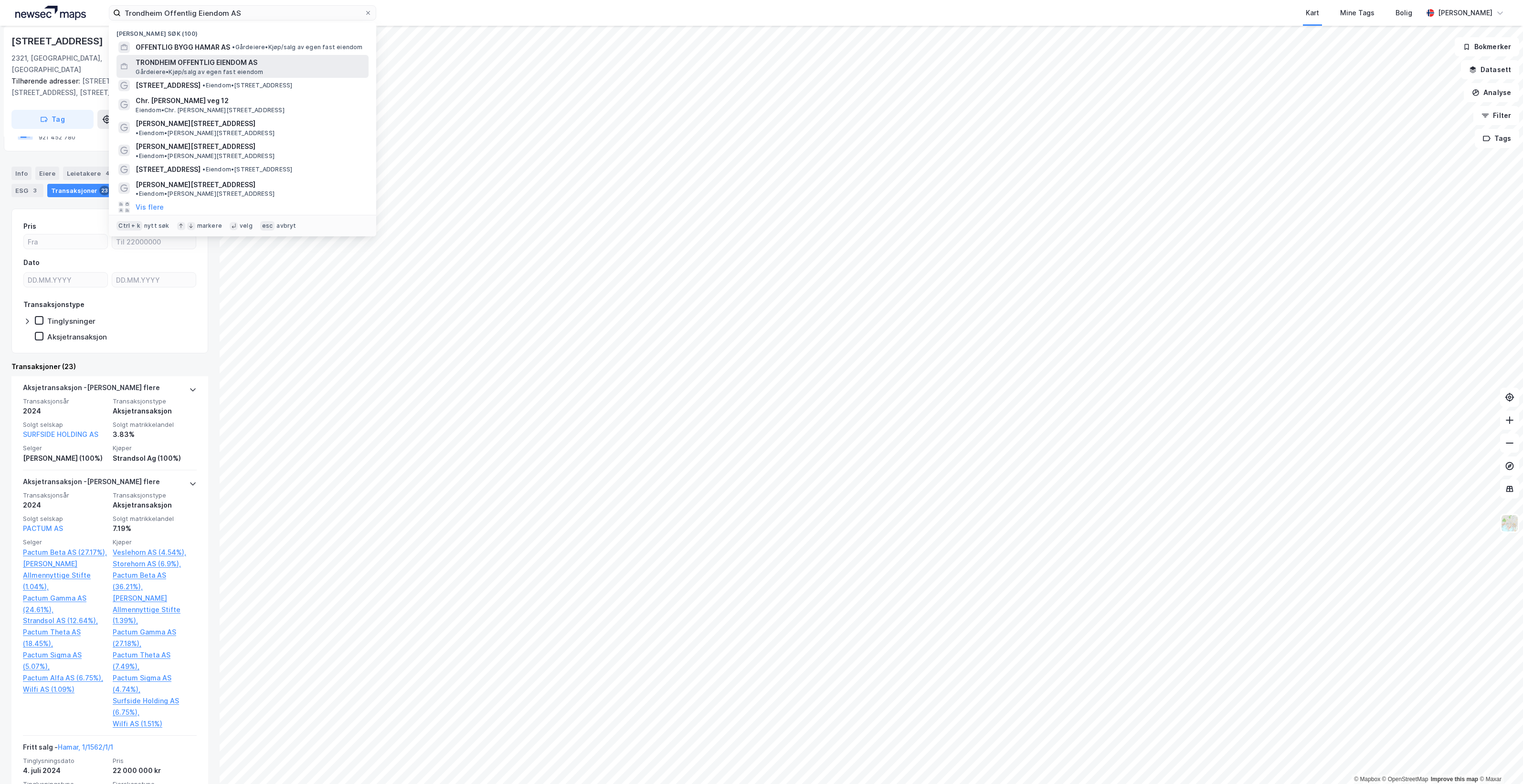
click at [271, 65] on span "TRONDHEIM OFFENTLIG EIENDOM AS" at bounding box center [250, 62] width 229 height 11
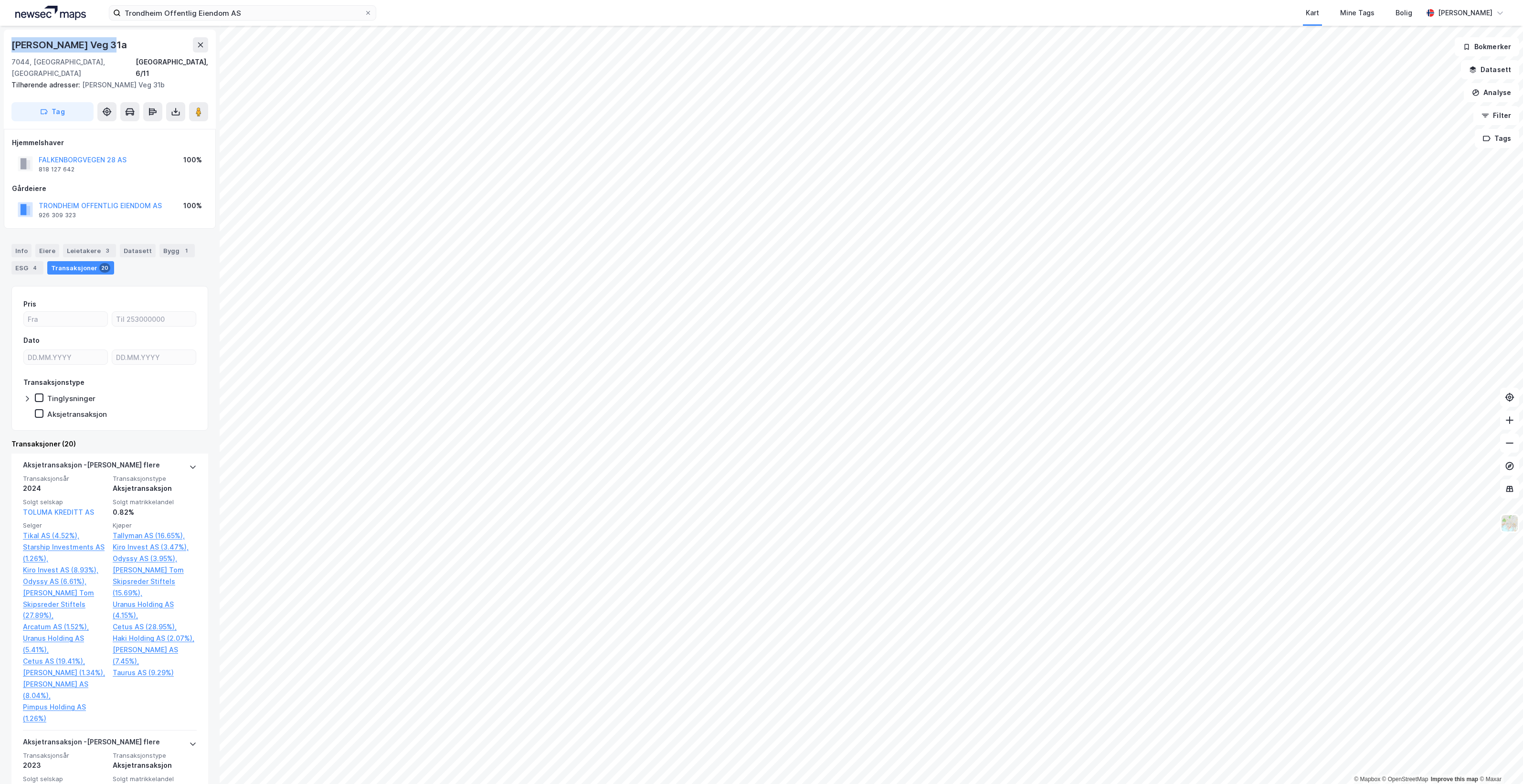
drag, startPoint x: 104, startPoint y: 46, endPoint x: 11, endPoint y: 45, distance: 93.0
click at [11, 45] on div "[PERSON_NAME] Veg 31a" at bounding box center [70, 44] width 117 height 15
copy div "[PERSON_NAME] Veg 31"
click at [112, 45] on div "[PERSON_NAME] Veg 31a" at bounding box center [110, 44] width 197 height 15
drag, startPoint x: 111, startPoint y: 44, endPoint x: -3, endPoint y: 49, distance: 114.1
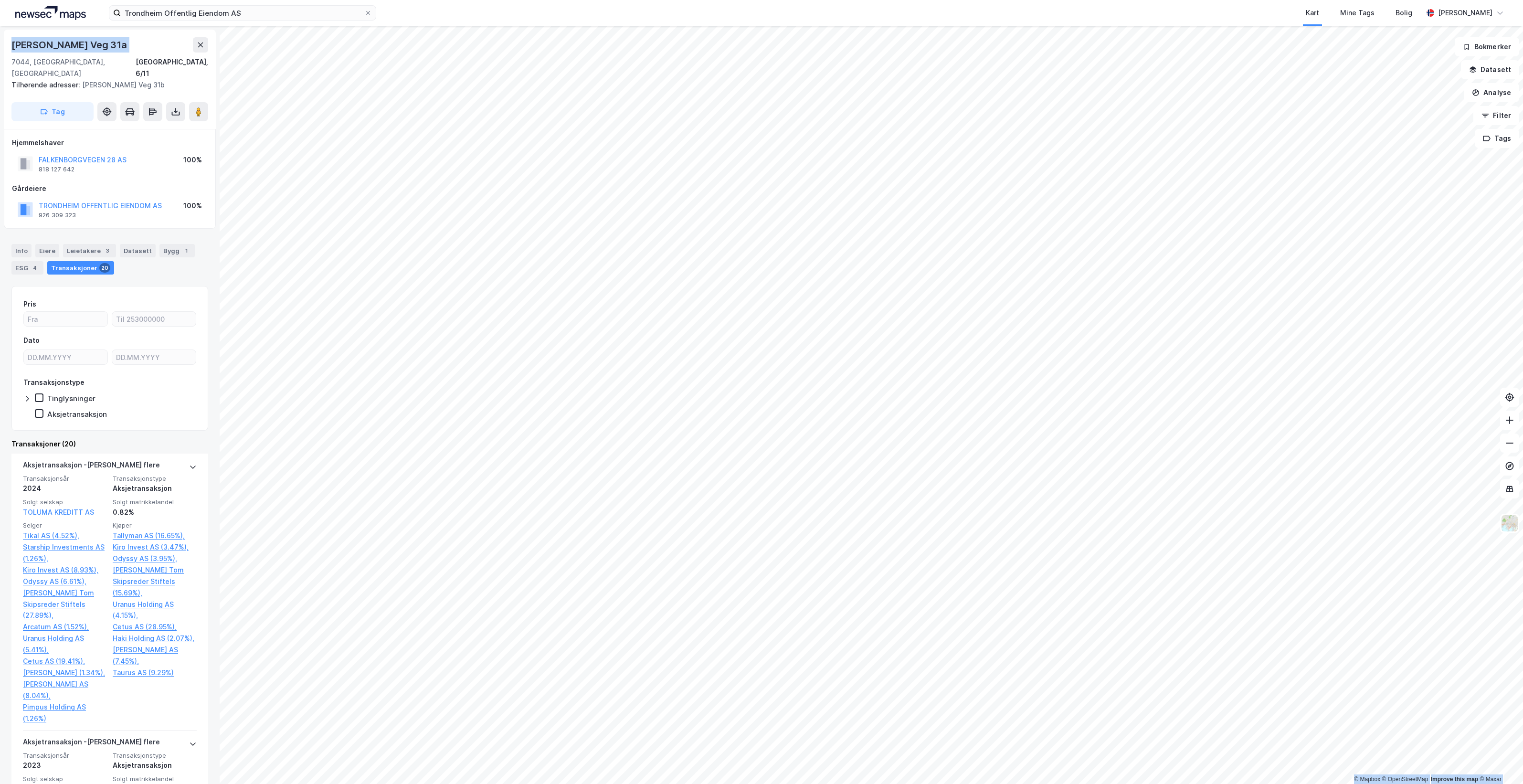
click at [0, 49] on html "Trondheim Offentlig Eiendom AS Kart Mine Tags Bolig [PERSON_NAME] © Mapbox © Op…" at bounding box center [762, 392] width 1523 height 784
copy div "© Mapbox © OpenStreetMap Improve this map © [PERSON_NAME][STREET_ADDRESS]"
click at [125, 41] on div "[PERSON_NAME] Veg 31a" at bounding box center [110, 44] width 197 height 15
click at [91, 244] on div "Leietakere 3" at bounding box center [90, 251] width 53 height 13
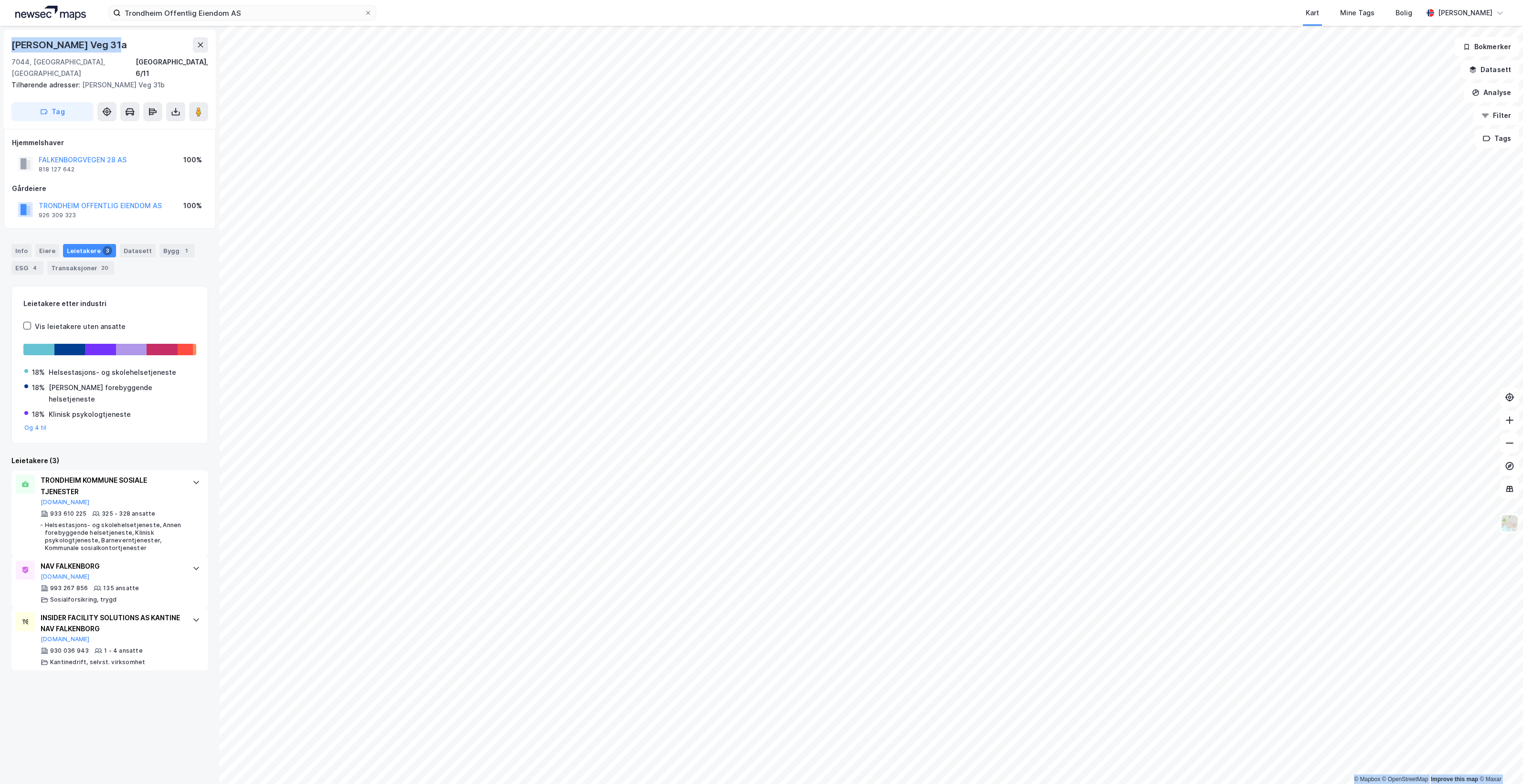
drag, startPoint x: 108, startPoint y: 46, endPoint x: -3, endPoint y: 44, distance: 111.0
click at [0, 44] on html "Trondheim Offentlig Eiendom AS Kart Mine Tags Bolig [PERSON_NAME] © Mapbox © Op…" at bounding box center [762, 392] width 1523 height 784
copy div "© Mapbox © OpenStreetMap Improve this map © [PERSON_NAME][STREET_ADDRESS]"
click at [169, 244] on div "Bygg 1" at bounding box center [177, 251] width 35 height 13
